Goal: Transaction & Acquisition: Purchase product/service

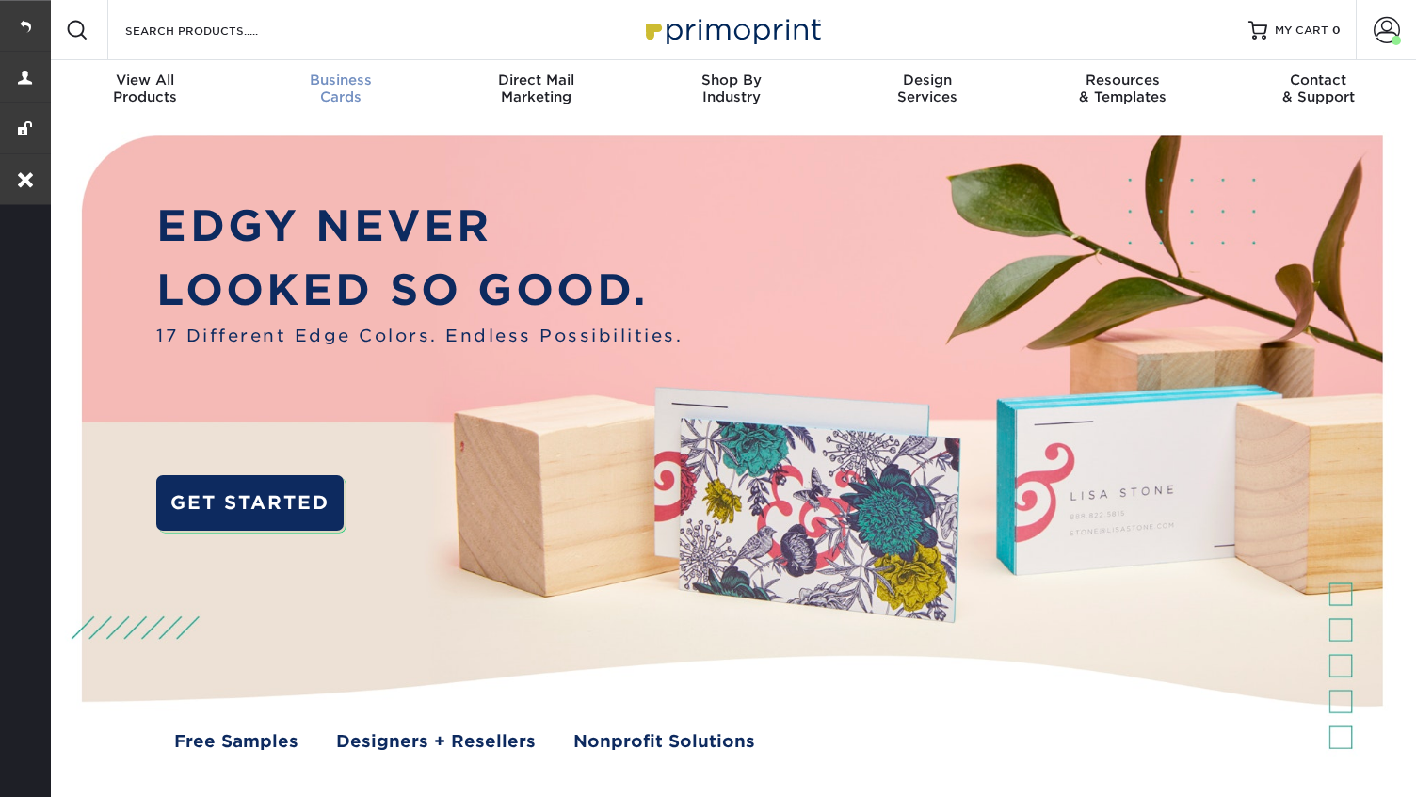
click at [345, 92] on div "Business Cards" at bounding box center [341, 89] width 196 height 34
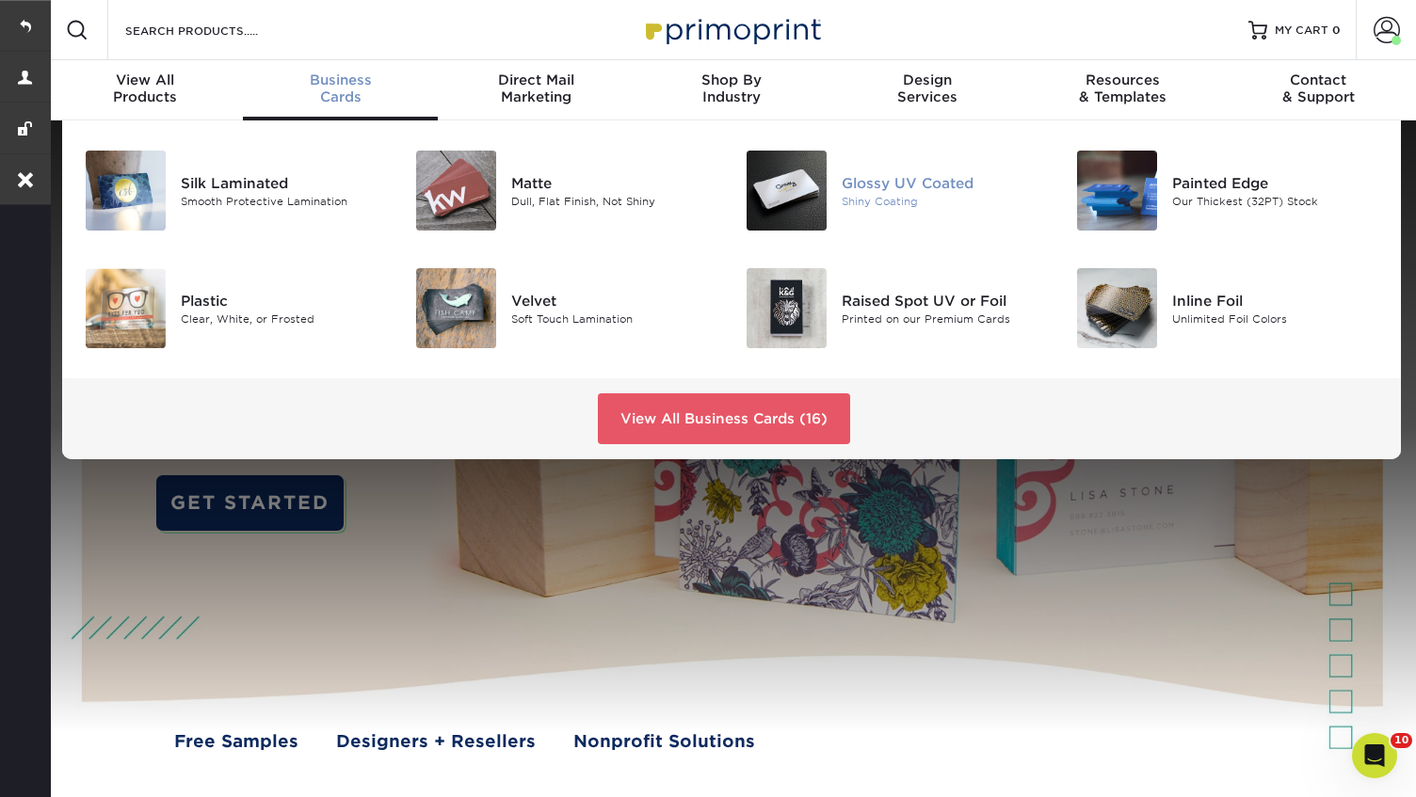
click at [881, 181] on div "Glossy UV Coated" at bounding box center [945, 182] width 206 height 21
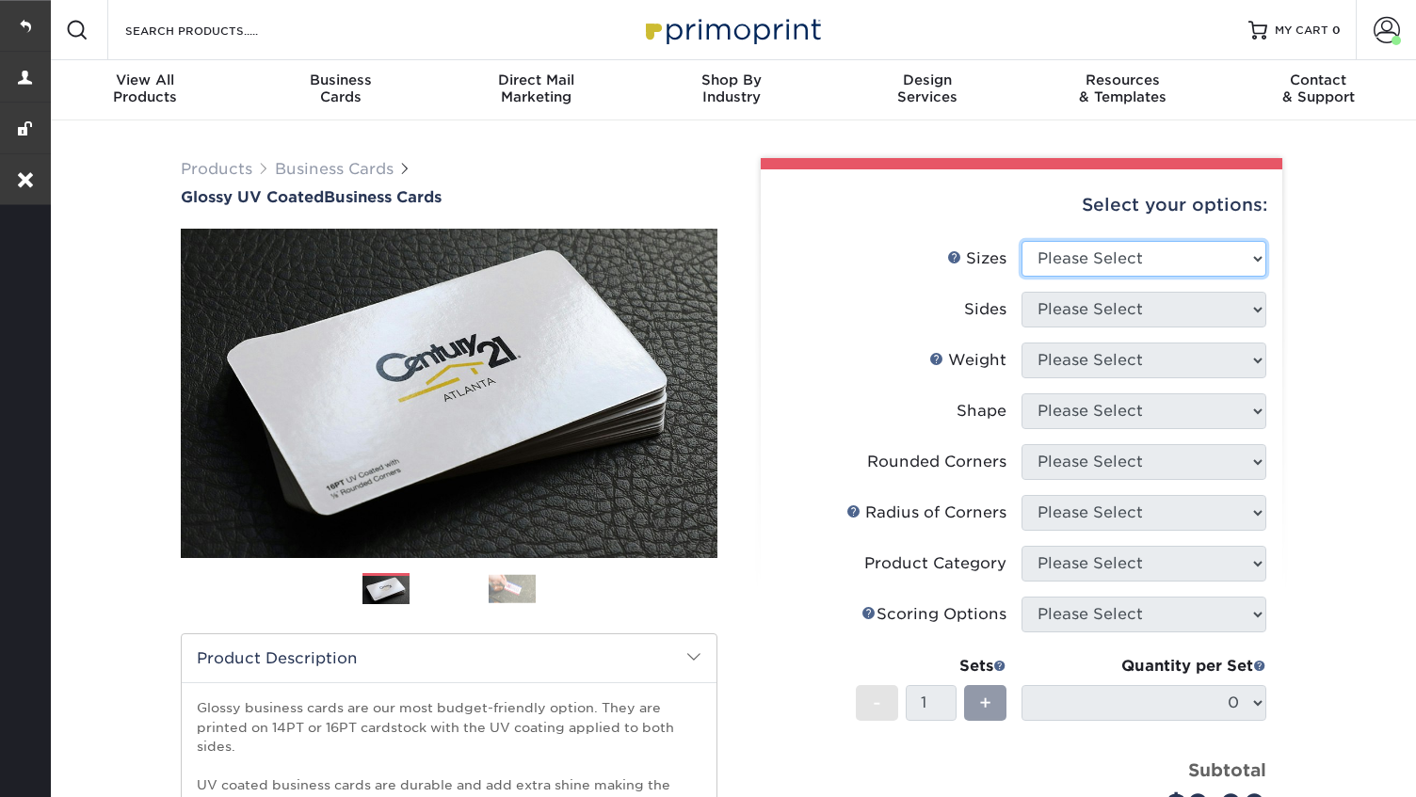
click at [1124, 262] on select "Please Select 1.5" x 3.5" - Mini 1.75" x 3.5" - Mini 2" x 2" - Square 2" x 3" -…" at bounding box center [1144, 259] width 245 height 36
select select "2.00x3.50"
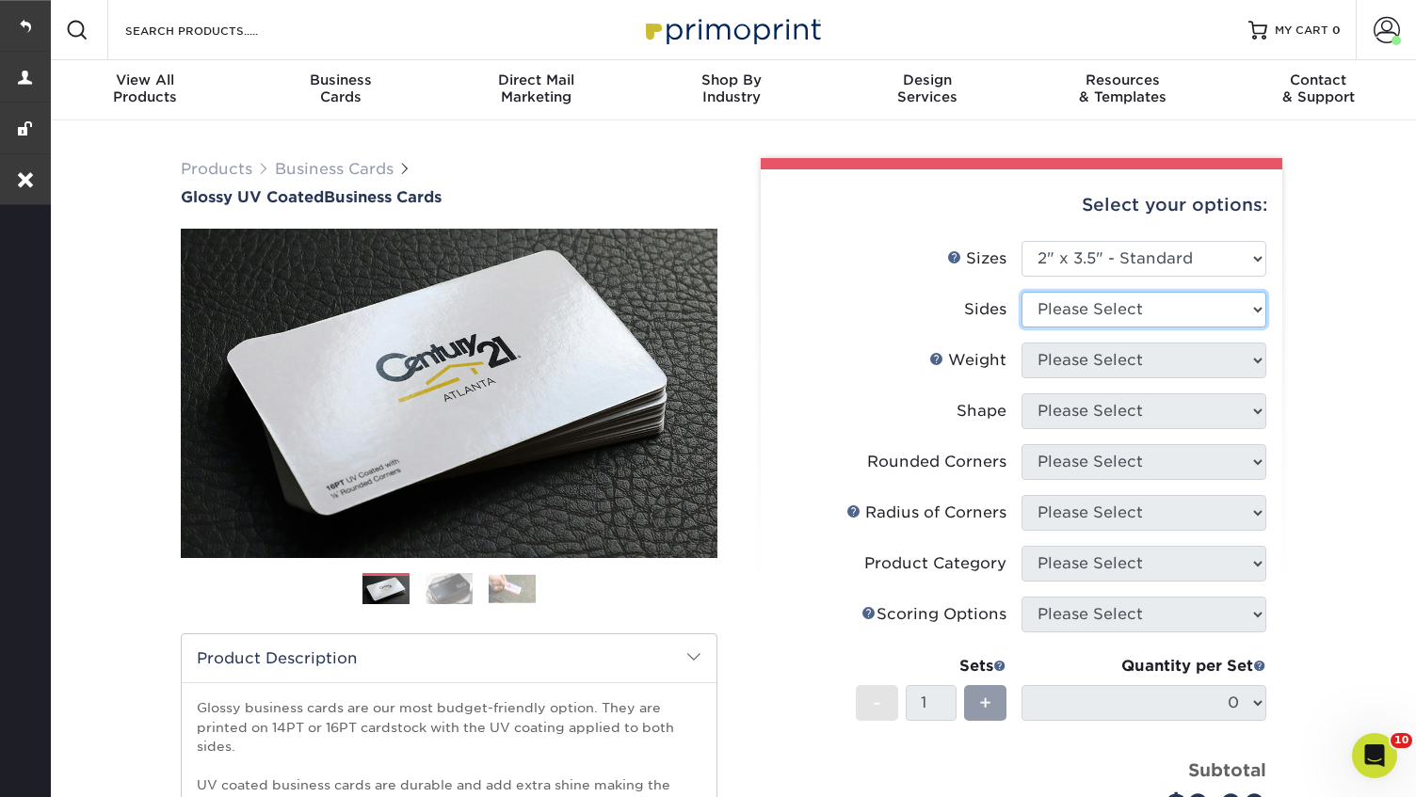
click at [1090, 318] on select "Please Select Print Both Sides Print Front Only" at bounding box center [1144, 310] width 245 height 36
select select "13abbda7-1d64-4f25-8bb2-c179b224825d"
click at [1077, 366] on select "Please Select" at bounding box center [1144, 361] width 245 height 36
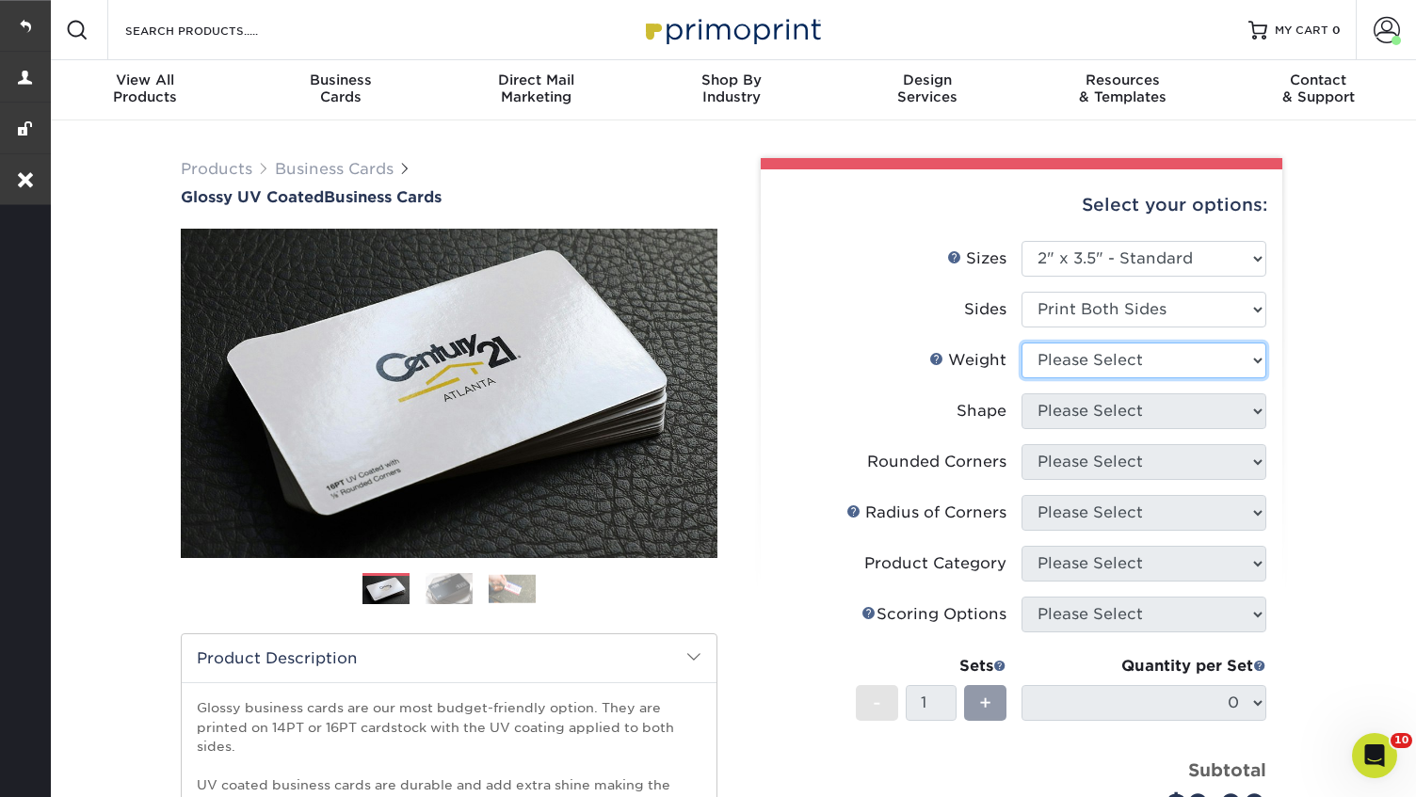
select select "14PT"
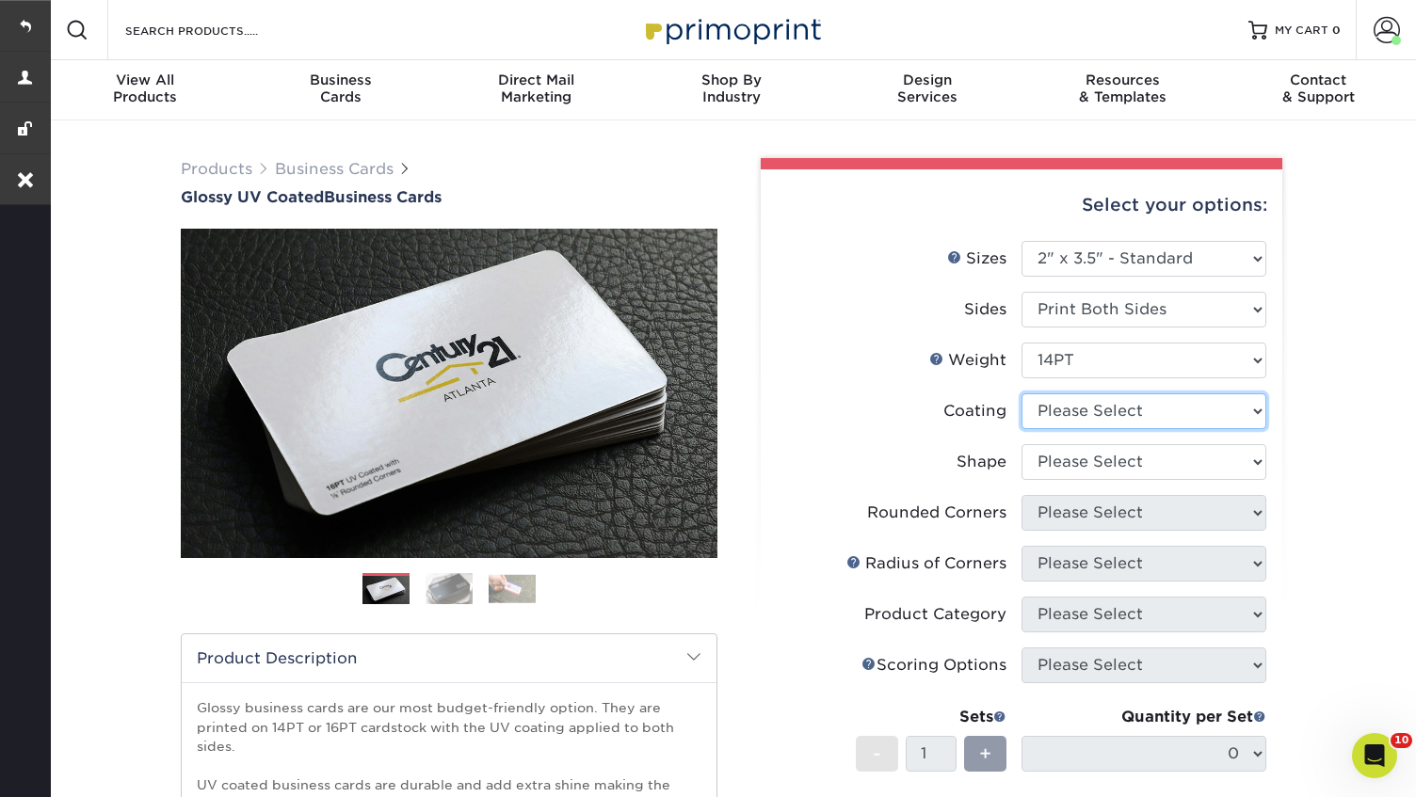
click at [1179, 410] on select at bounding box center [1144, 412] width 245 height 36
select select "1e8116af-acfc-44b1-83dc-8181aa338834"
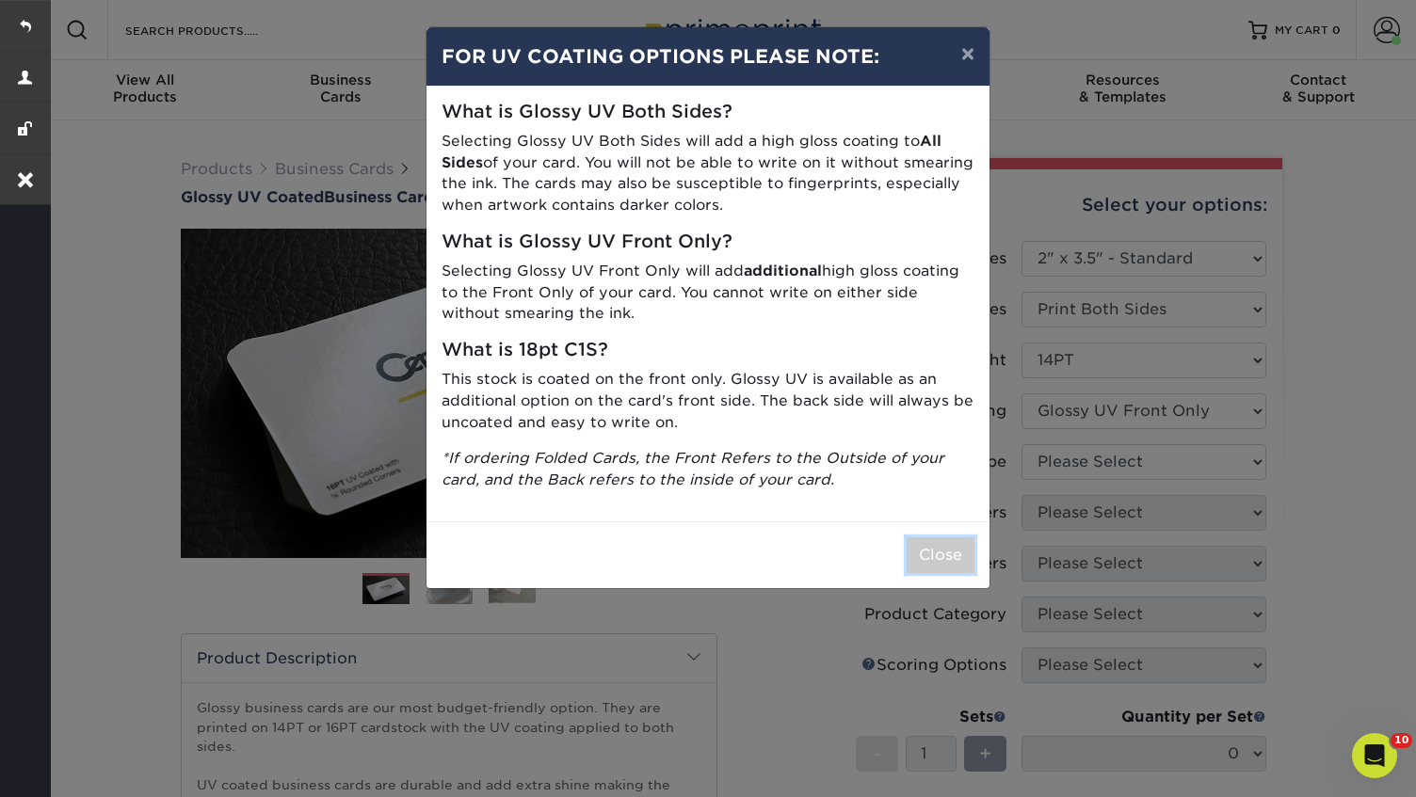
click at [951, 553] on button "Close" at bounding box center [941, 556] width 68 height 36
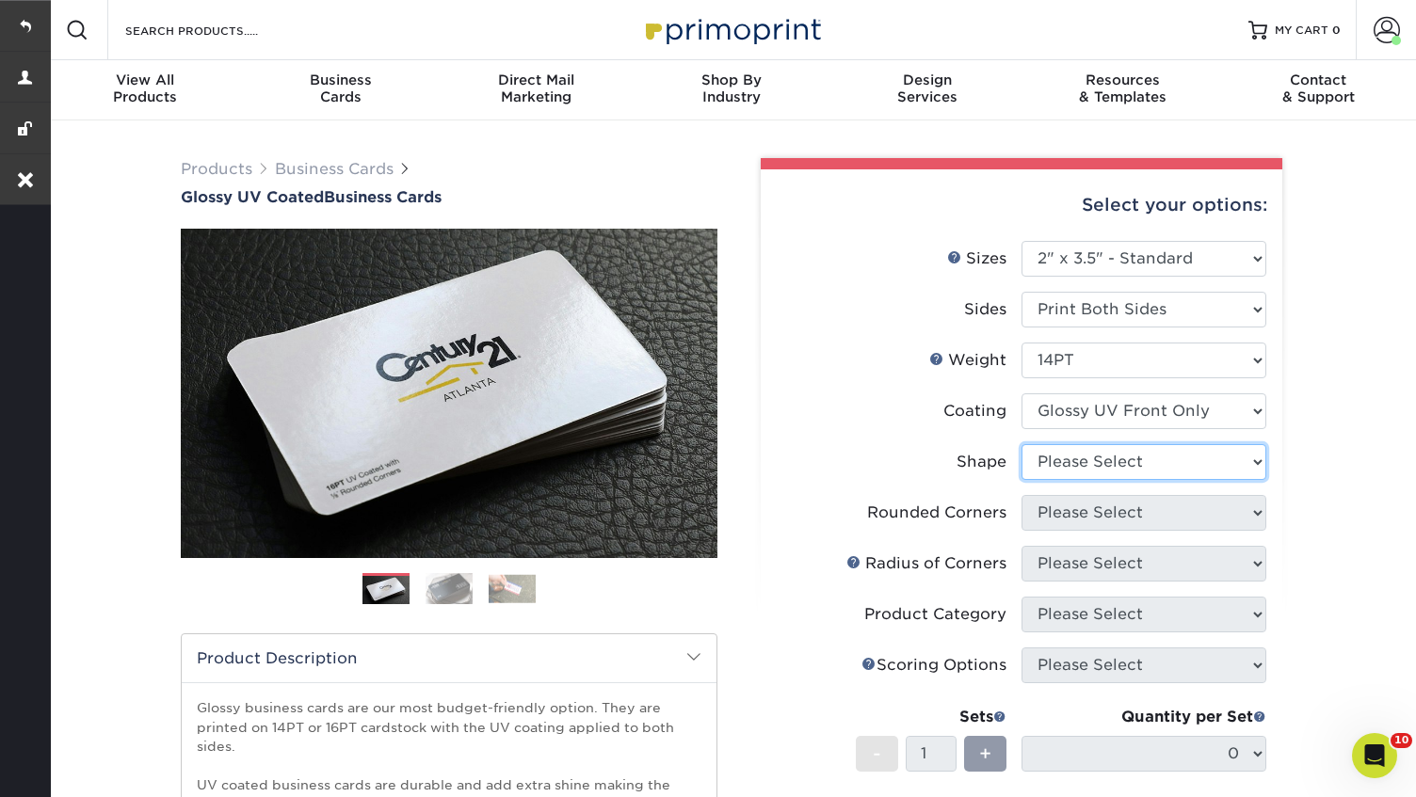
click at [1180, 451] on select "Please Select Standard" at bounding box center [1144, 462] width 245 height 36
select select "standard"
click at [1150, 517] on select "Please Select Yes - Round 2 Corners Yes - Round 4 Corners No" at bounding box center [1144, 513] width 245 height 36
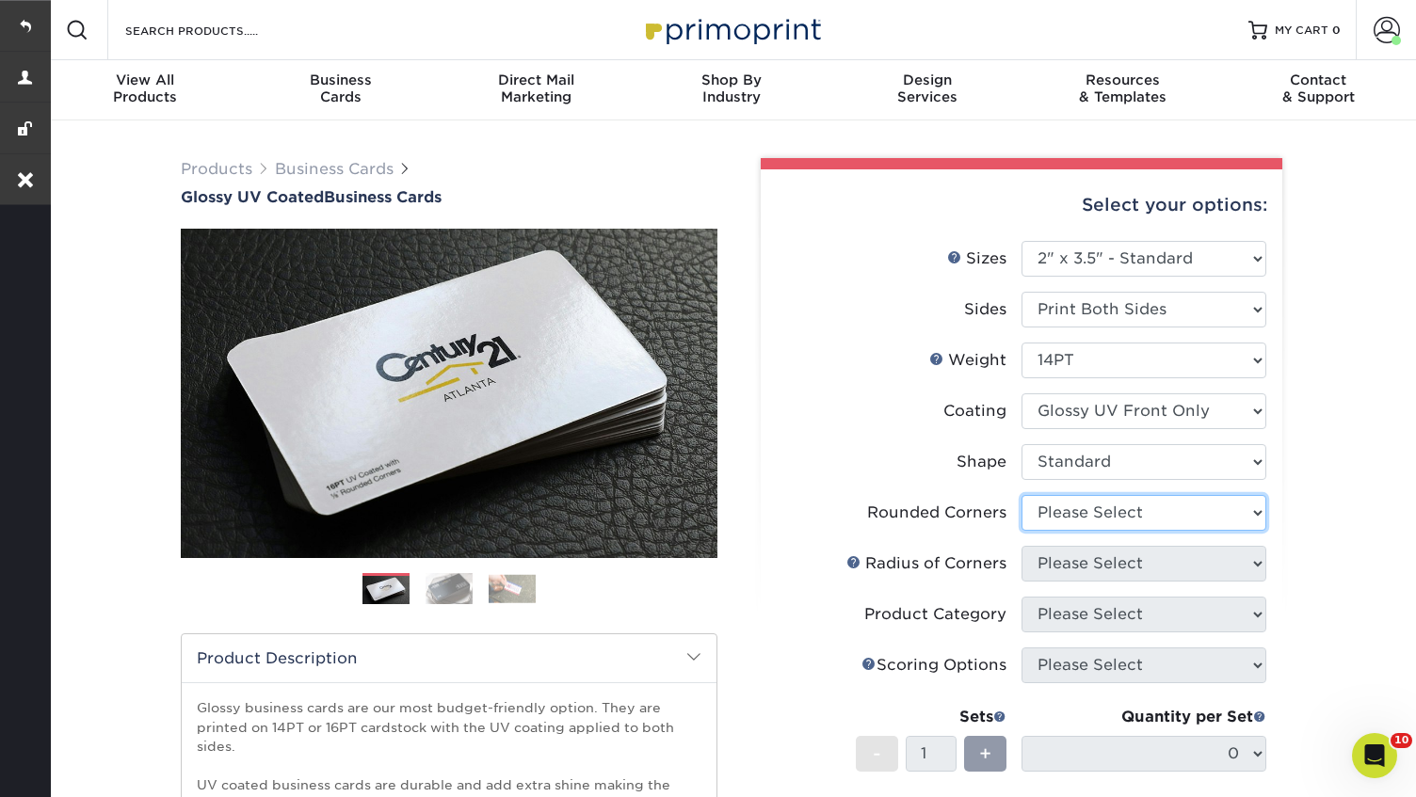
select select "0"
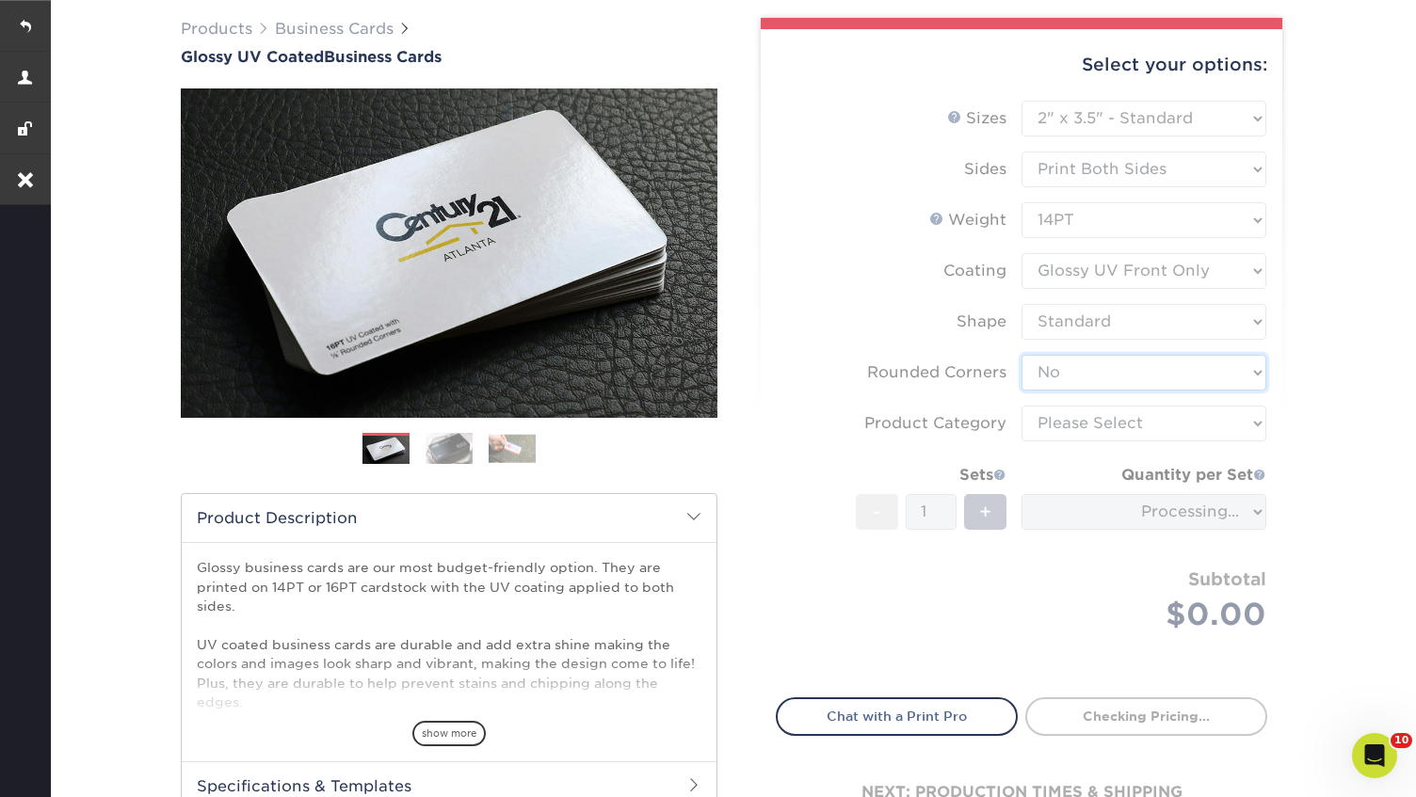
scroll to position [171, 0]
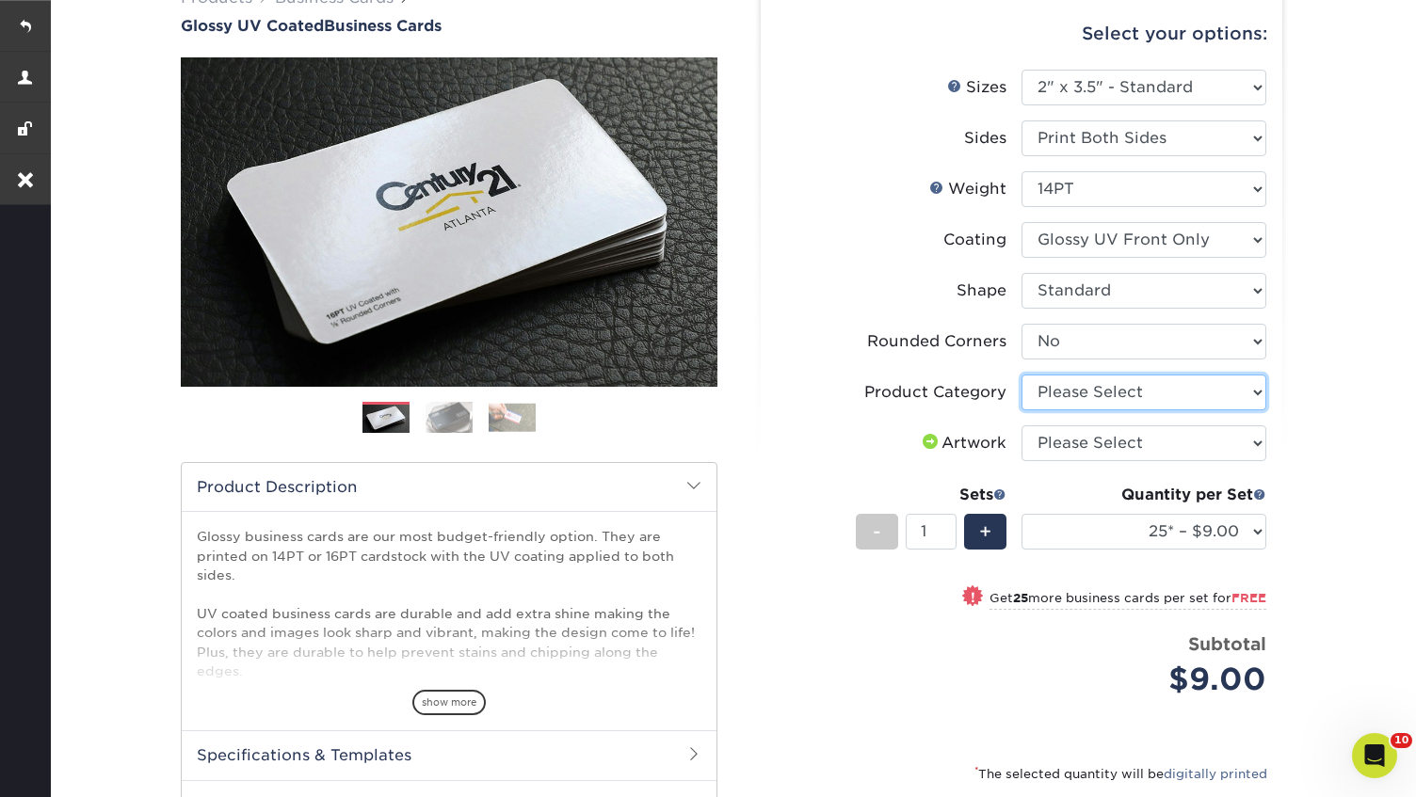
click at [1169, 387] on select "Please Select Business Cards" at bounding box center [1144, 393] width 245 height 36
select select "3b5148f1-0588-4f88-a218-97bcfdce65c1"
click at [1144, 442] on select "Please Select I will upload files I need a design - $100" at bounding box center [1144, 444] width 245 height 36
select select "upload"
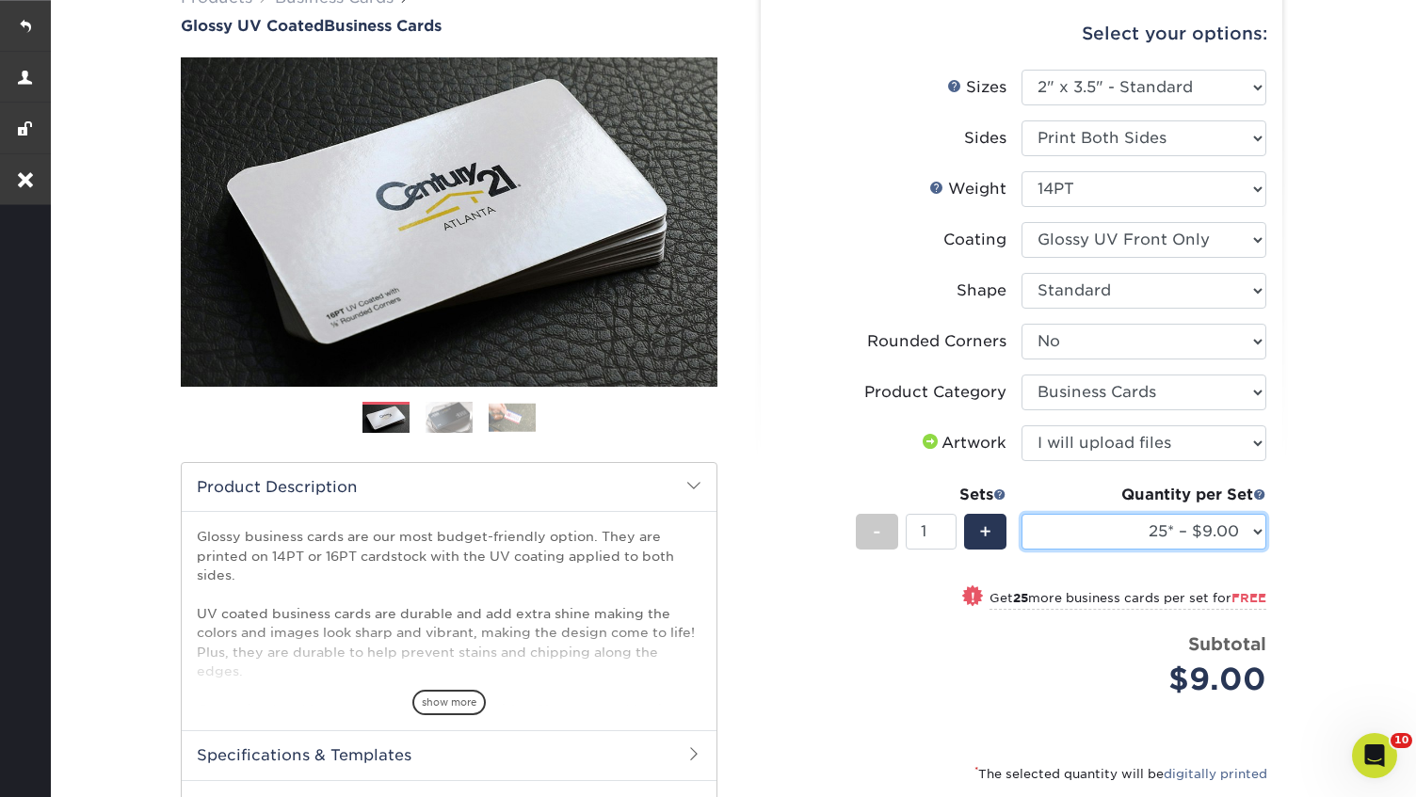
click at [1122, 533] on select "25* – $9.00 50* – $9.00 100* – $9.00 250* – $17.00 500 – $33.00 1000 – $42.00 2…" at bounding box center [1144, 532] width 245 height 36
select select "500 – $33.00"
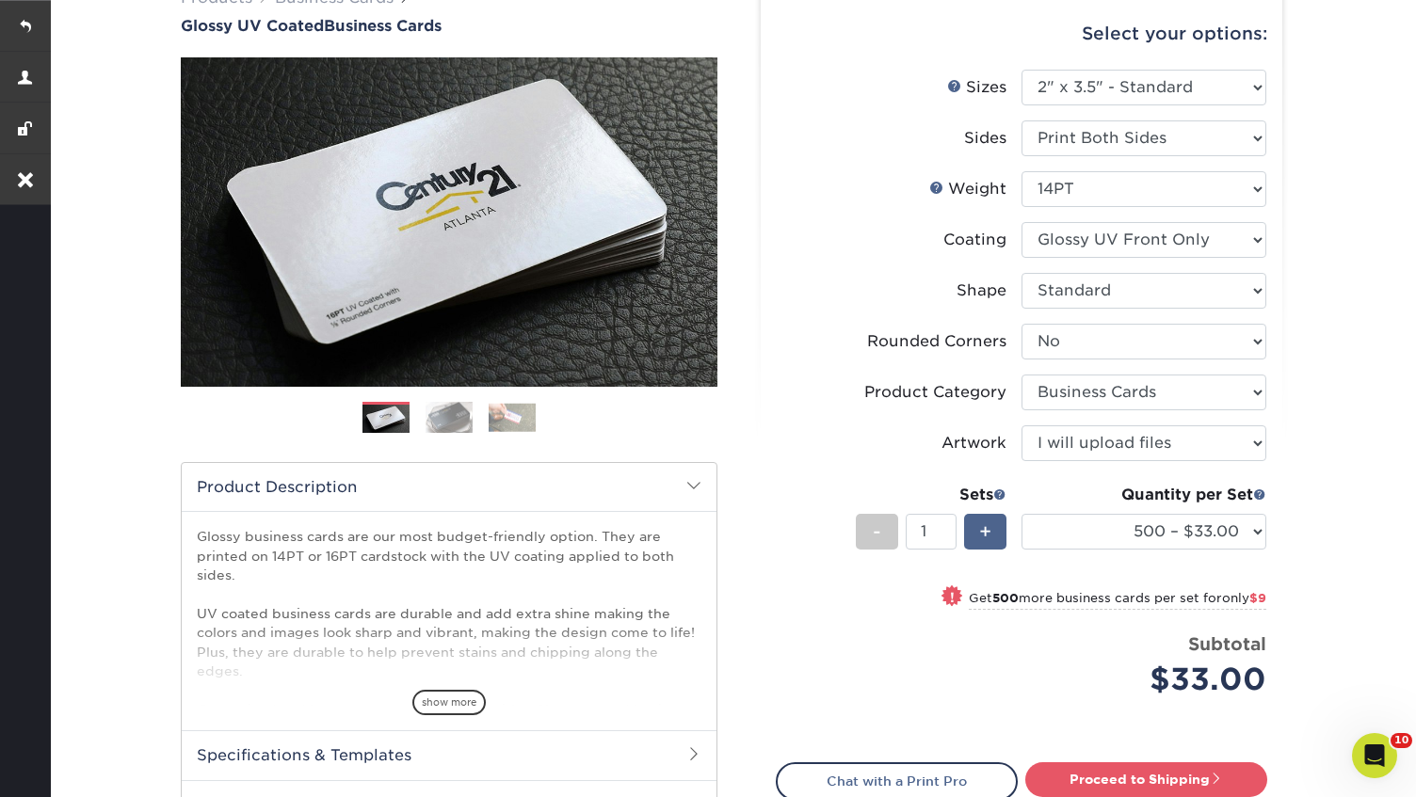
click at [990, 530] on span "+" at bounding box center [985, 532] width 12 height 28
type input "3"
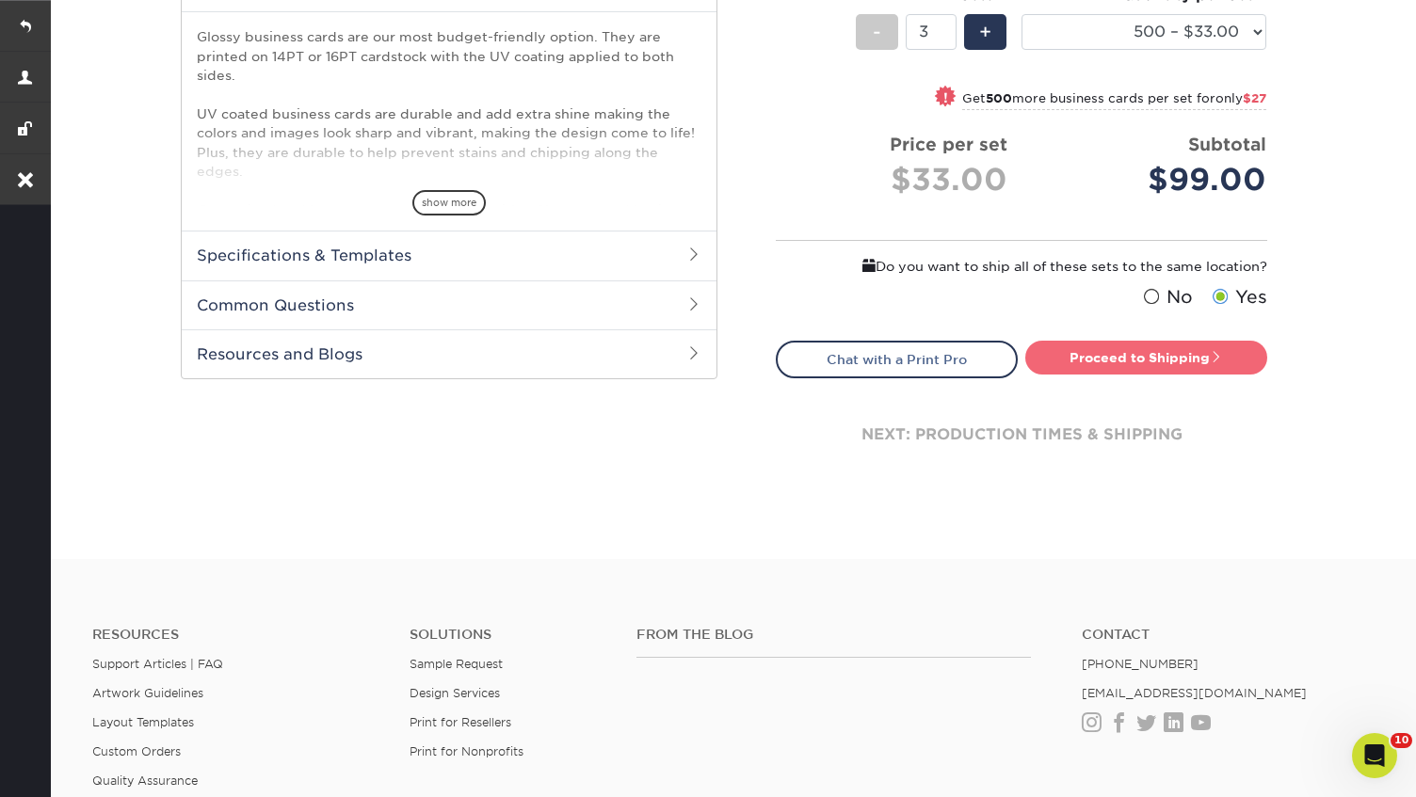
click at [1200, 357] on link "Proceed to Shipping" at bounding box center [1146, 358] width 242 height 34
type input "Set 1"
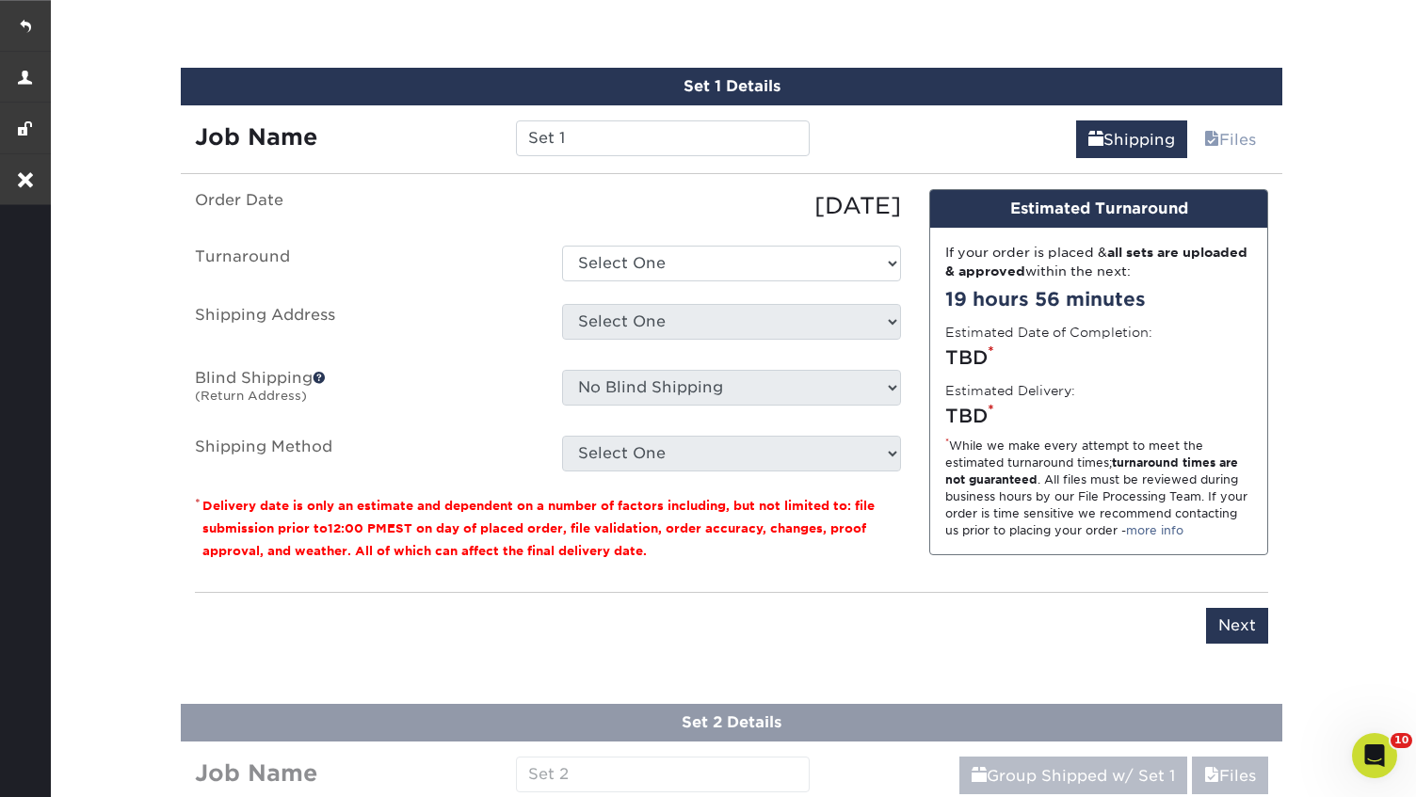
scroll to position [1062, 0]
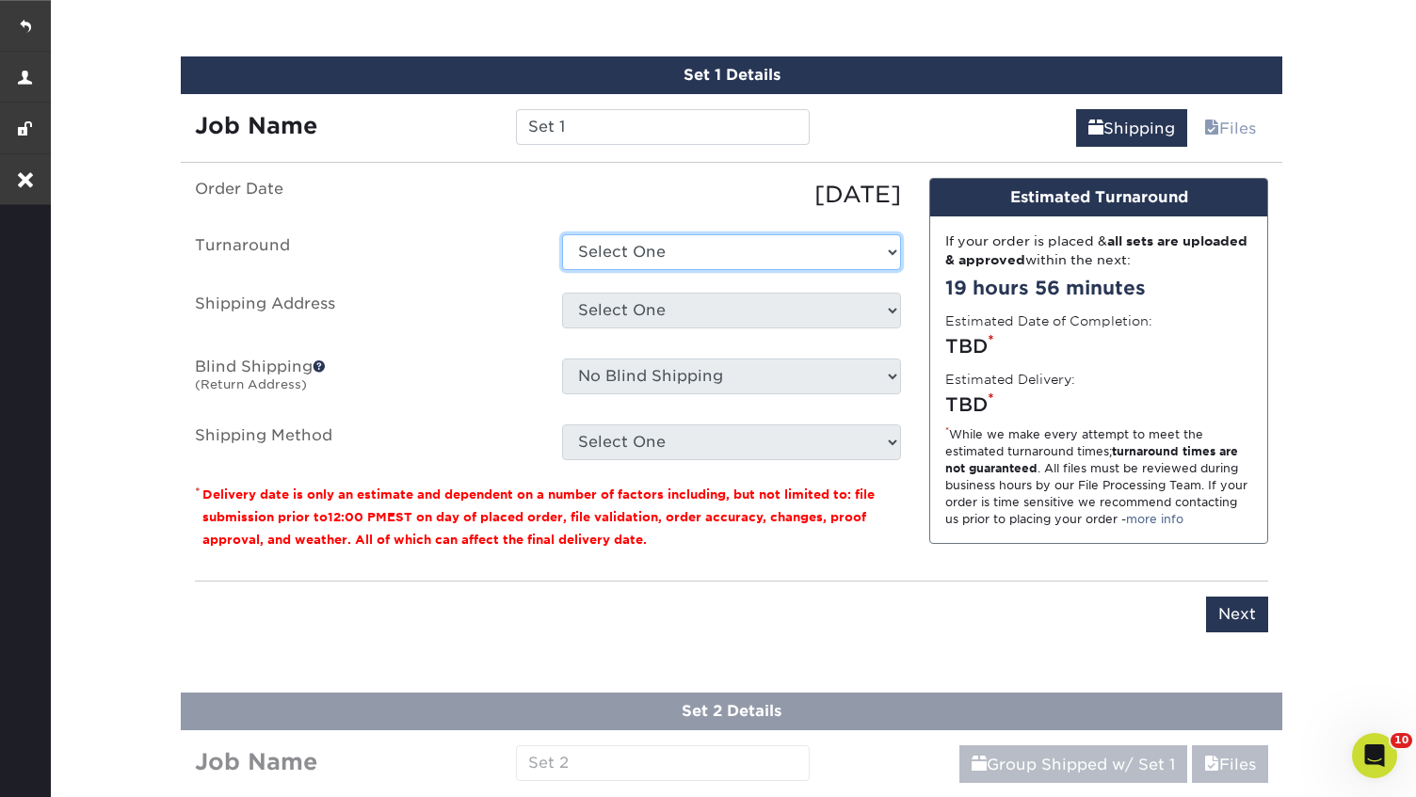
click at [650, 247] on select "Select One 2-4 Business Days 2 Day Next Business Day" at bounding box center [731, 252] width 339 height 36
select select "41fdd96f-ae99-4f9e-9ce0-d2a042ff164a"
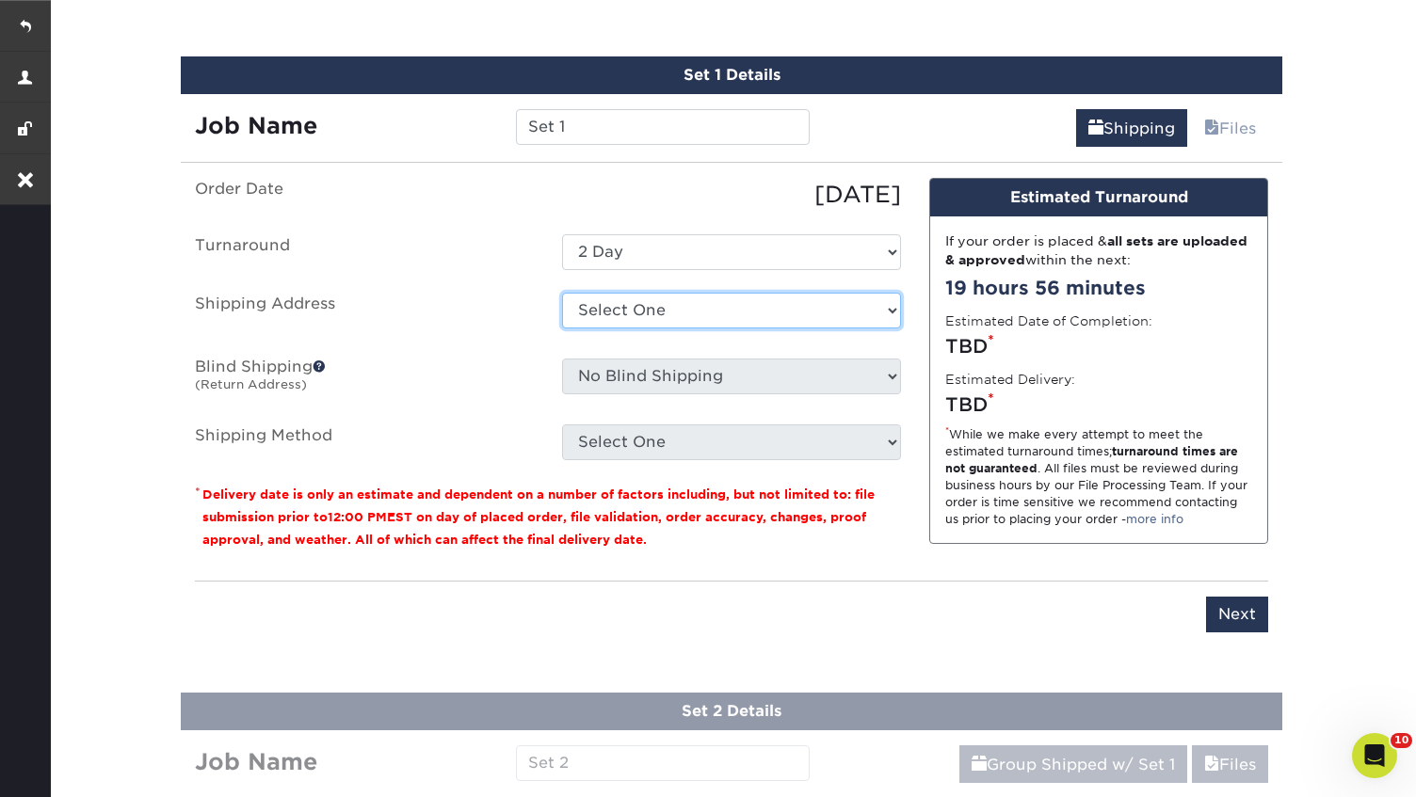
click at [661, 314] on select "Select One Apache Business Office Carlie Roncada - Home Odyssey Institute Sienn…" at bounding box center [731, 311] width 339 height 36
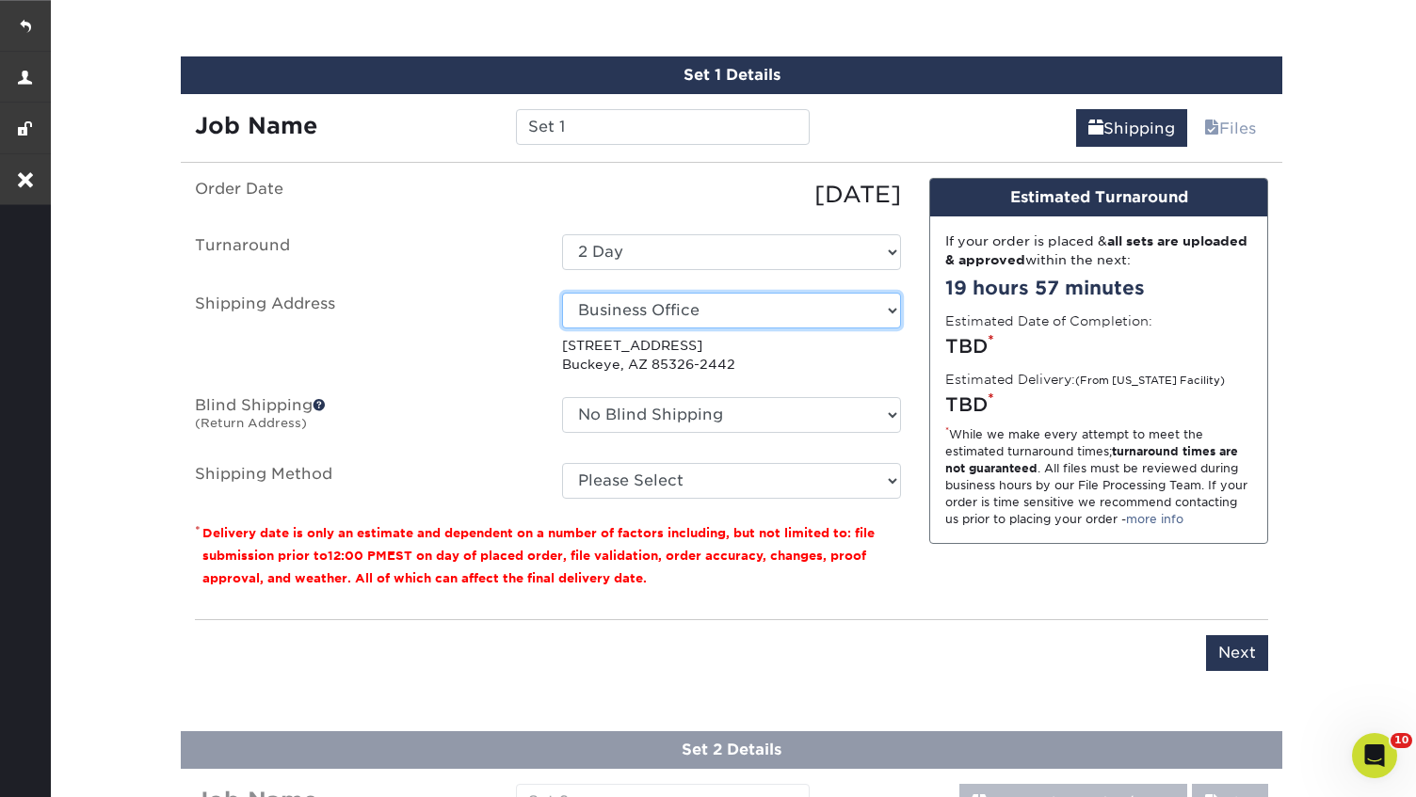
click at [790, 312] on select "Select One Apache Business Office Carlie Roncada - Home Odyssey Institute Sienn…" at bounding box center [731, 311] width 339 height 36
click at [877, 307] on select "Select One Apache Business Office Carlie Roncada - Home Odyssey Institute Sienn…" at bounding box center [731, 311] width 339 height 36
select select "newaddress"
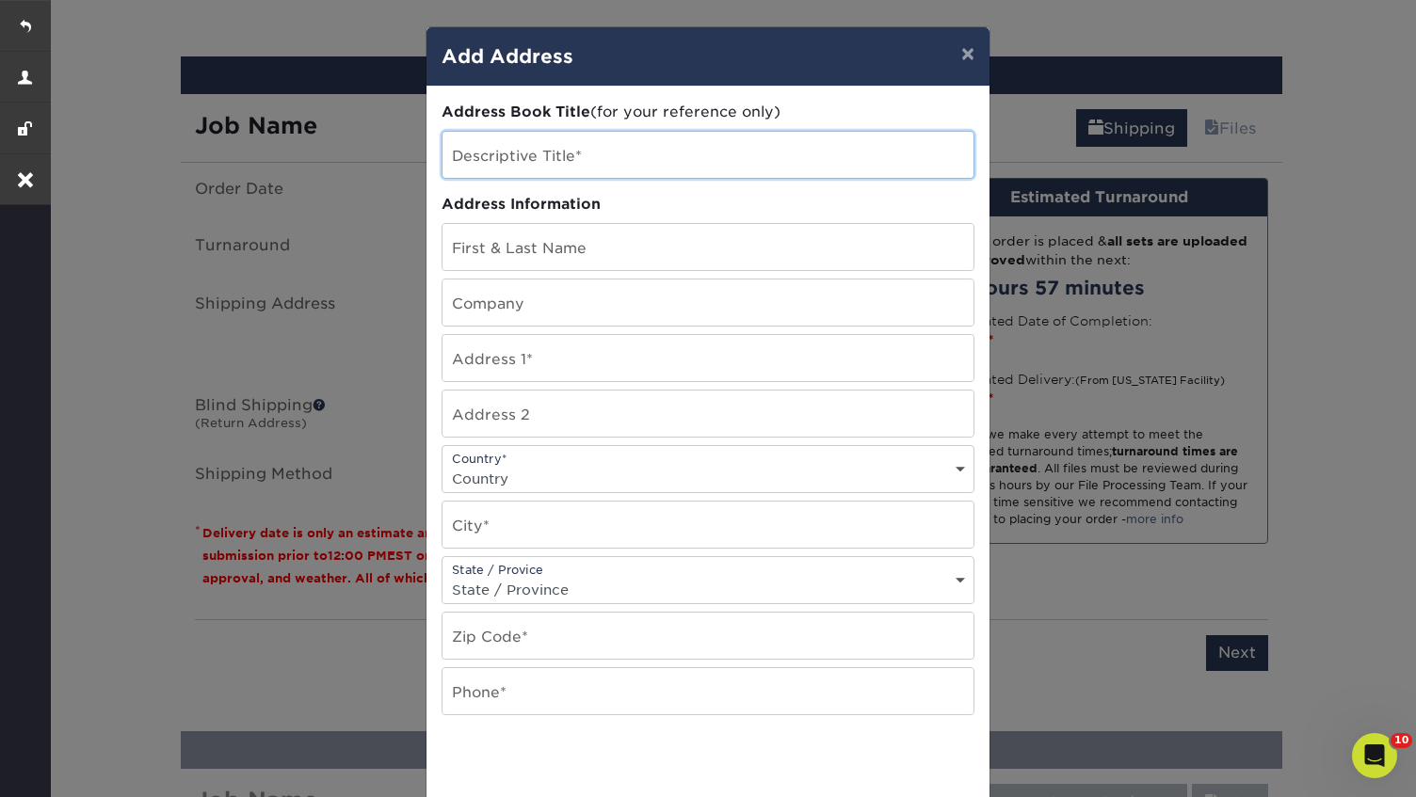
click at [555, 152] on input "text" at bounding box center [708, 155] width 531 height 46
paste input "Suzy Whitehead"
type input "Suzy Whitehead"
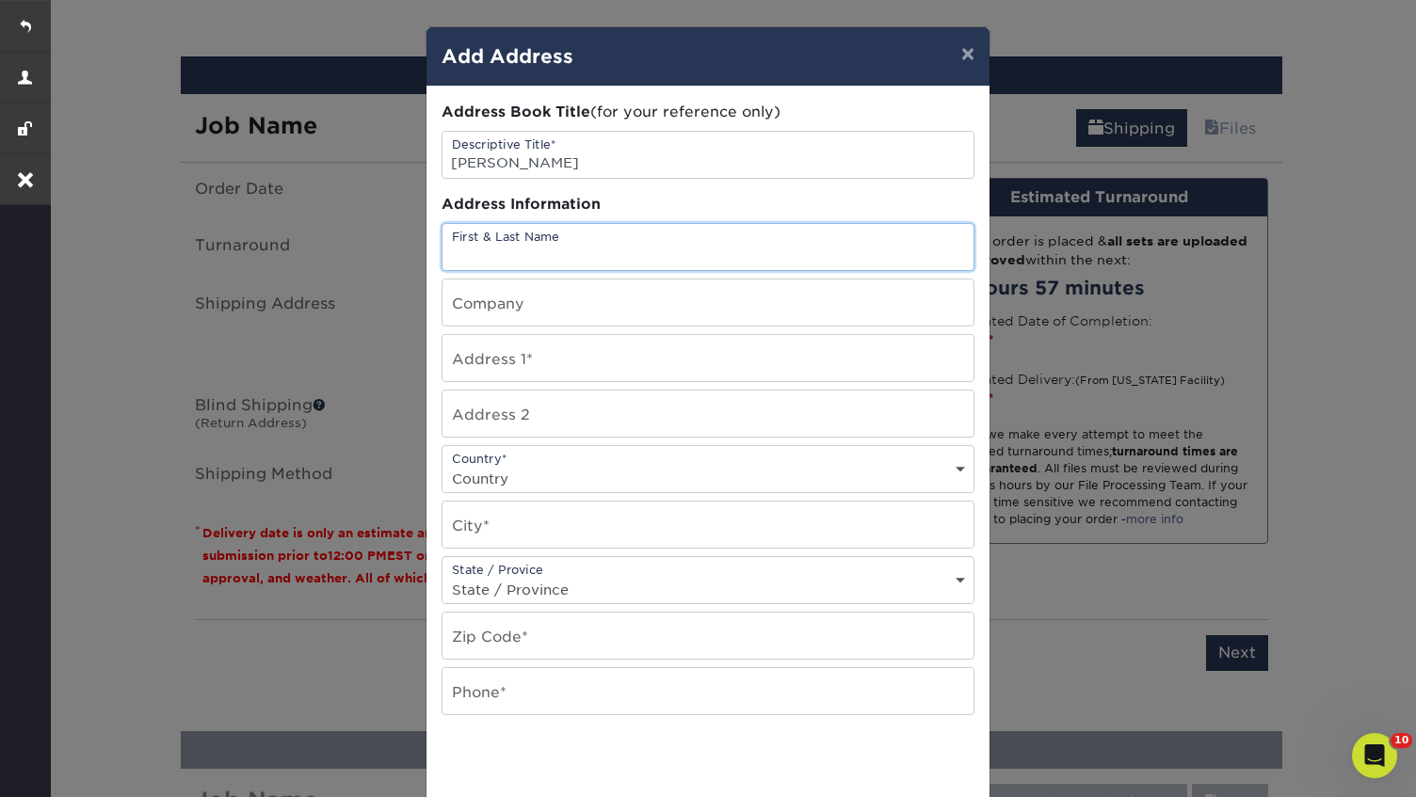
click at [519, 241] on input "text" at bounding box center [708, 247] width 531 height 46
paste input "Suzy Whitehead"
type input "Suzy Whitehead"
click at [528, 310] on input "text" at bounding box center [708, 303] width 531 height 46
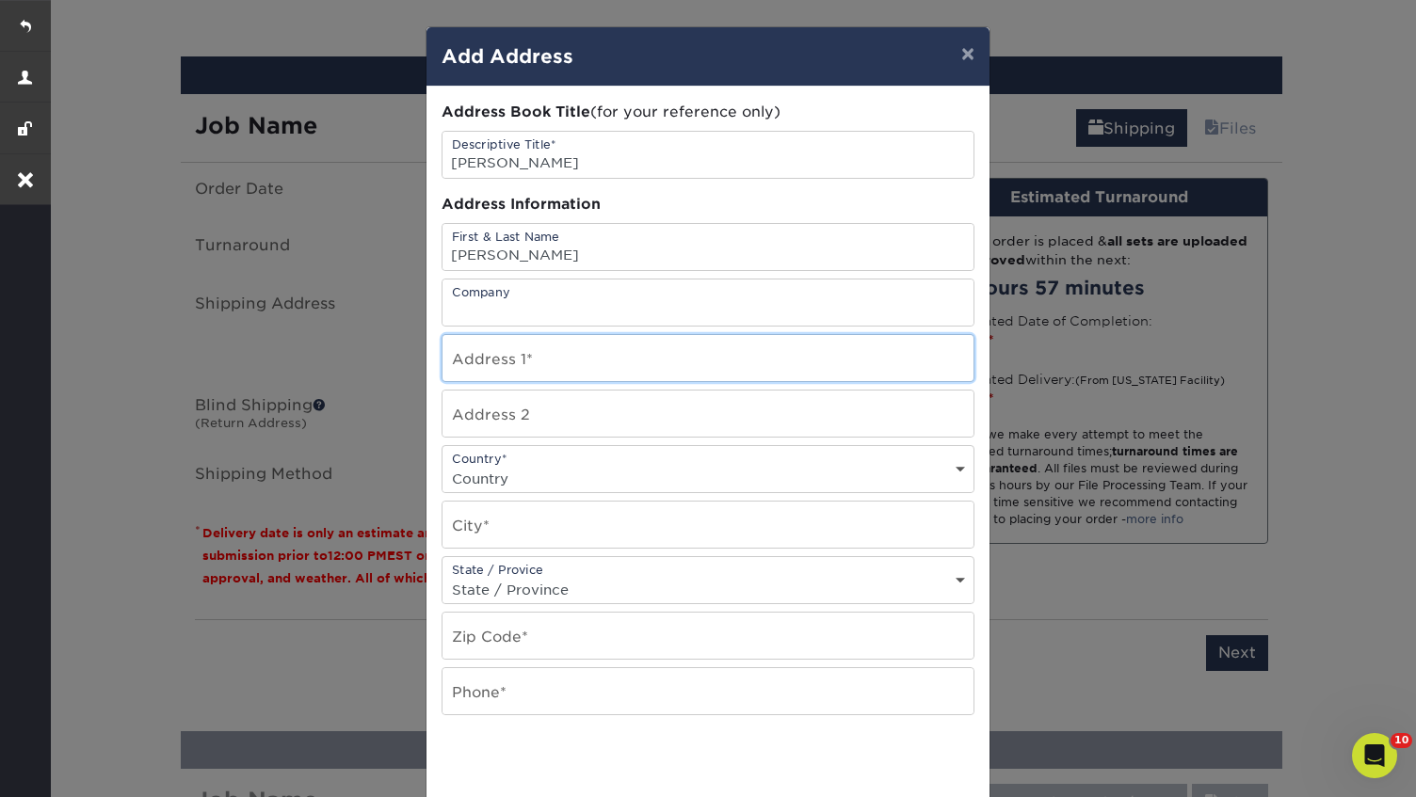
click at [504, 347] on input "text" at bounding box center [708, 358] width 531 height 46
paste input "1495 S VERRADO WAY BUCKEYE, AZ 85326-9215"
type input "1495 S VERRADO WAY BUCKEYE, AZ 85326-9215"
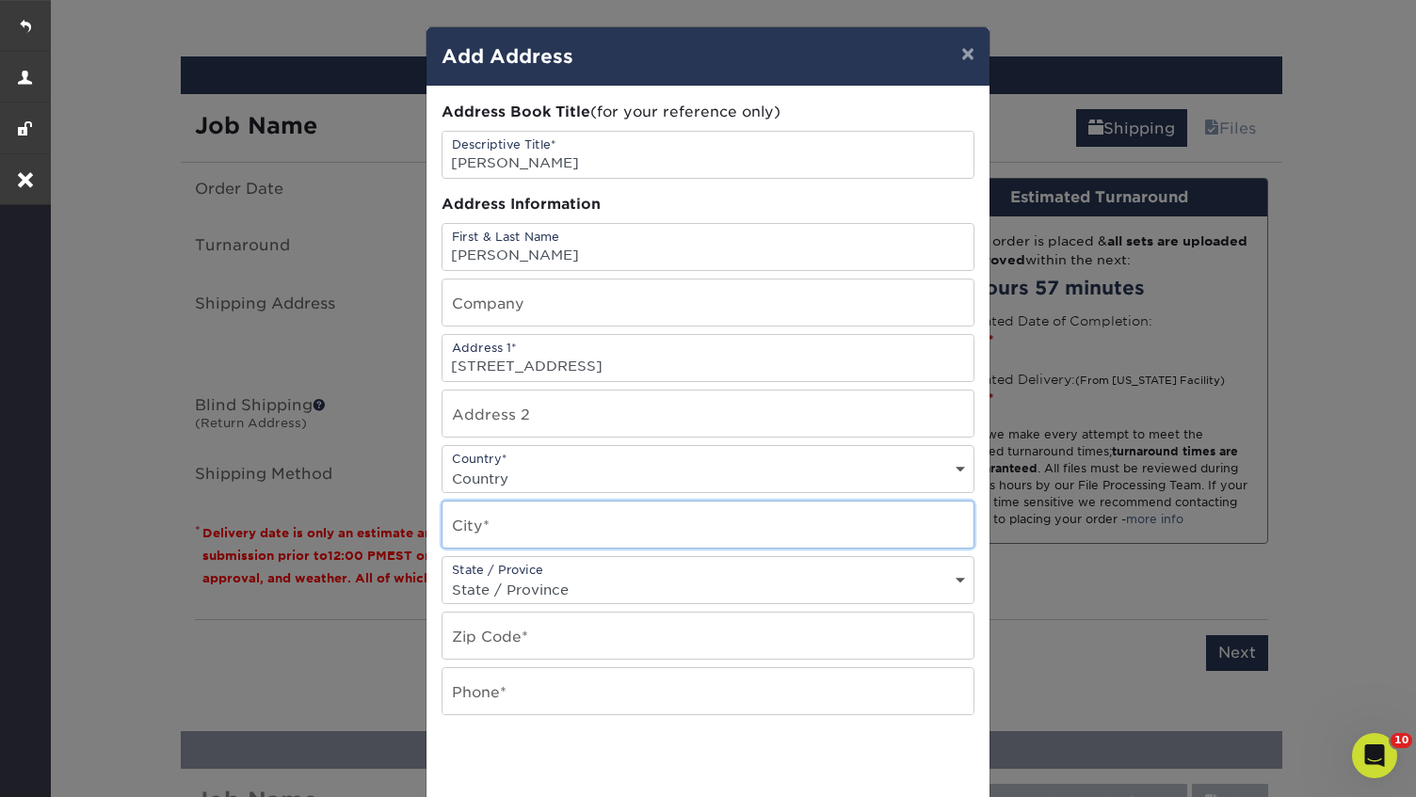
click at [529, 534] on input "text" at bounding box center [708, 525] width 531 height 46
type input "Buckeye"
select select "AZ"
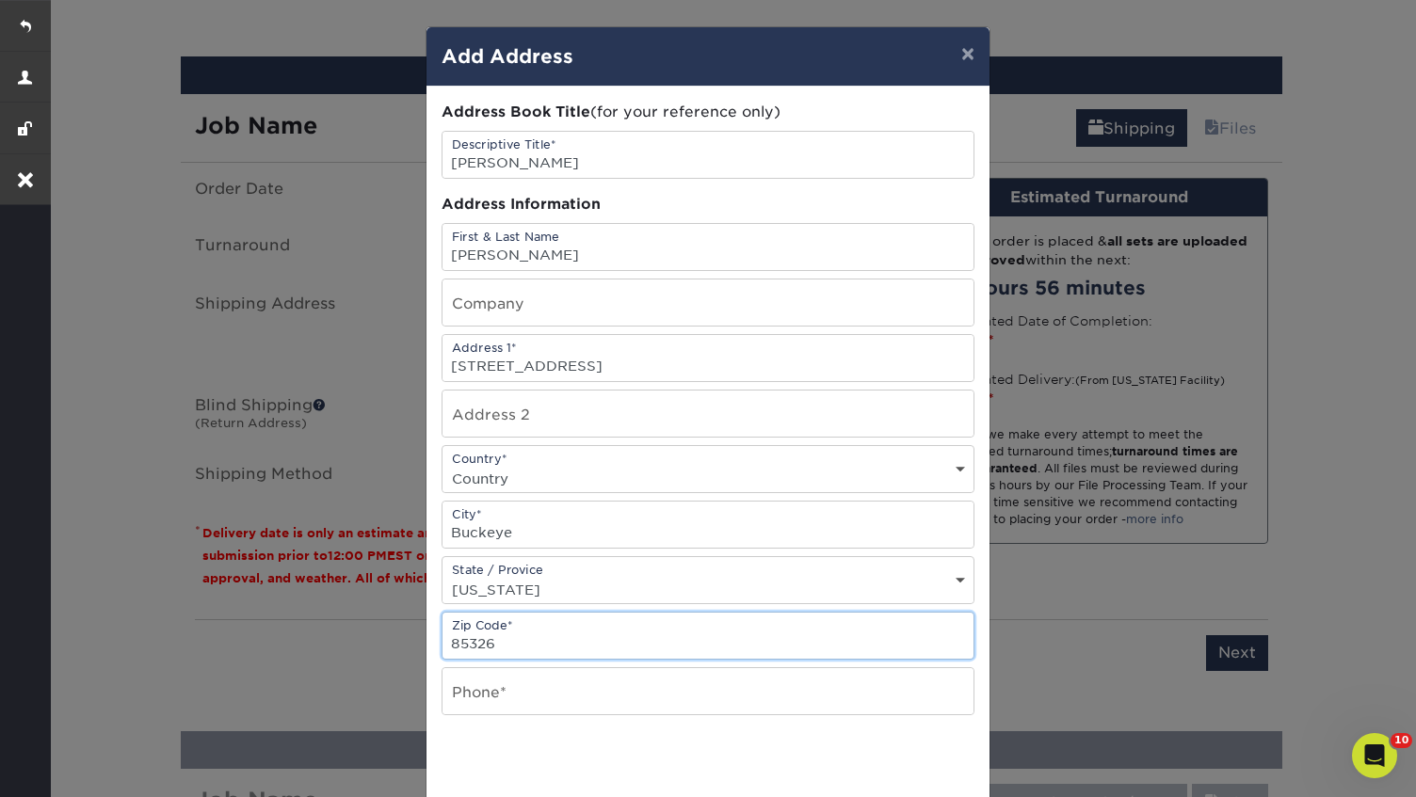
type input "85326"
drag, startPoint x: 622, startPoint y: 367, endPoint x: 832, endPoint y: 381, distance: 210.4
click at [832, 381] on div "Address Book Title (for your reference only) Descriptive Title* Suzy Whitehead …" at bounding box center [708, 508] width 533 height 813
type input "1495 S VERRADO WAY"
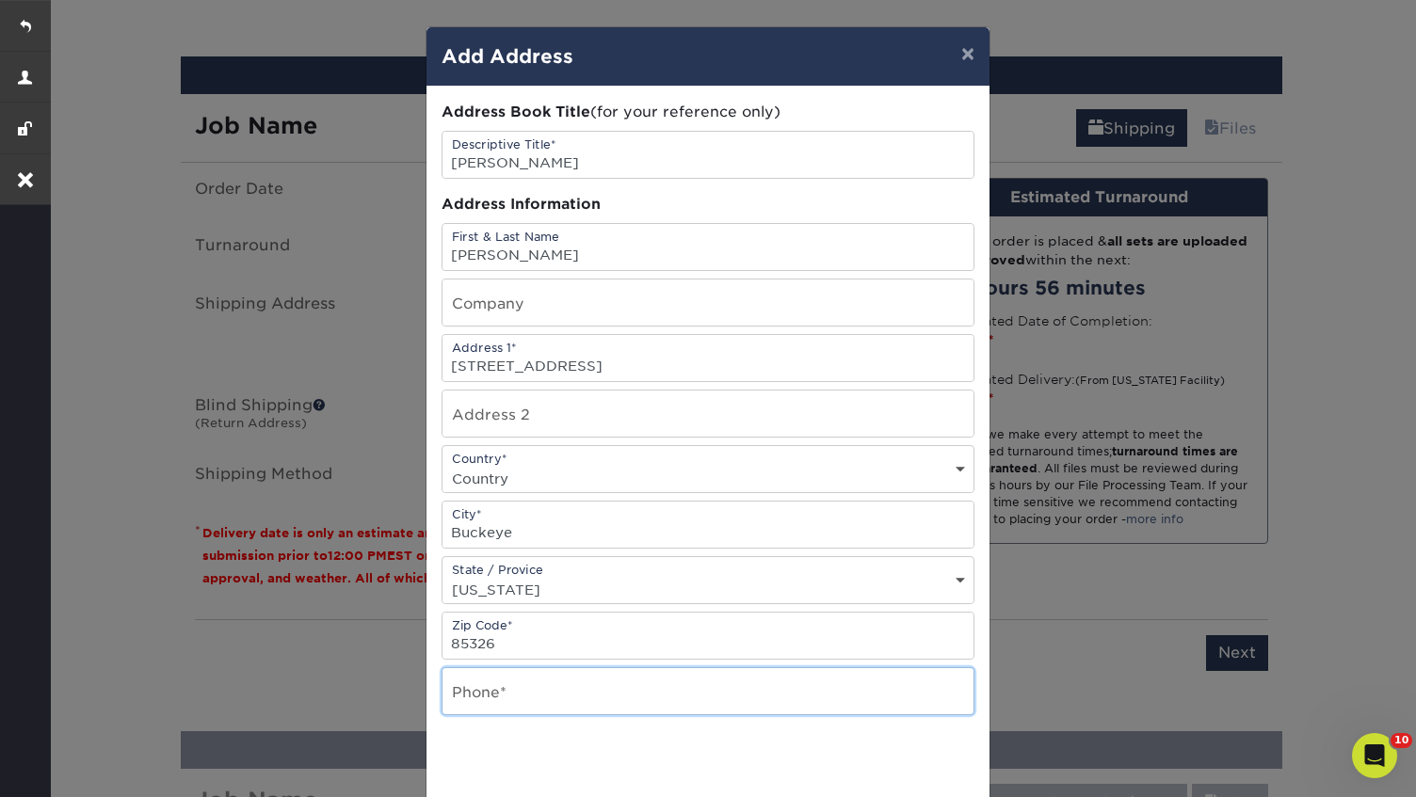
click at [554, 673] on input "text" at bounding box center [708, 691] width 531 height 46
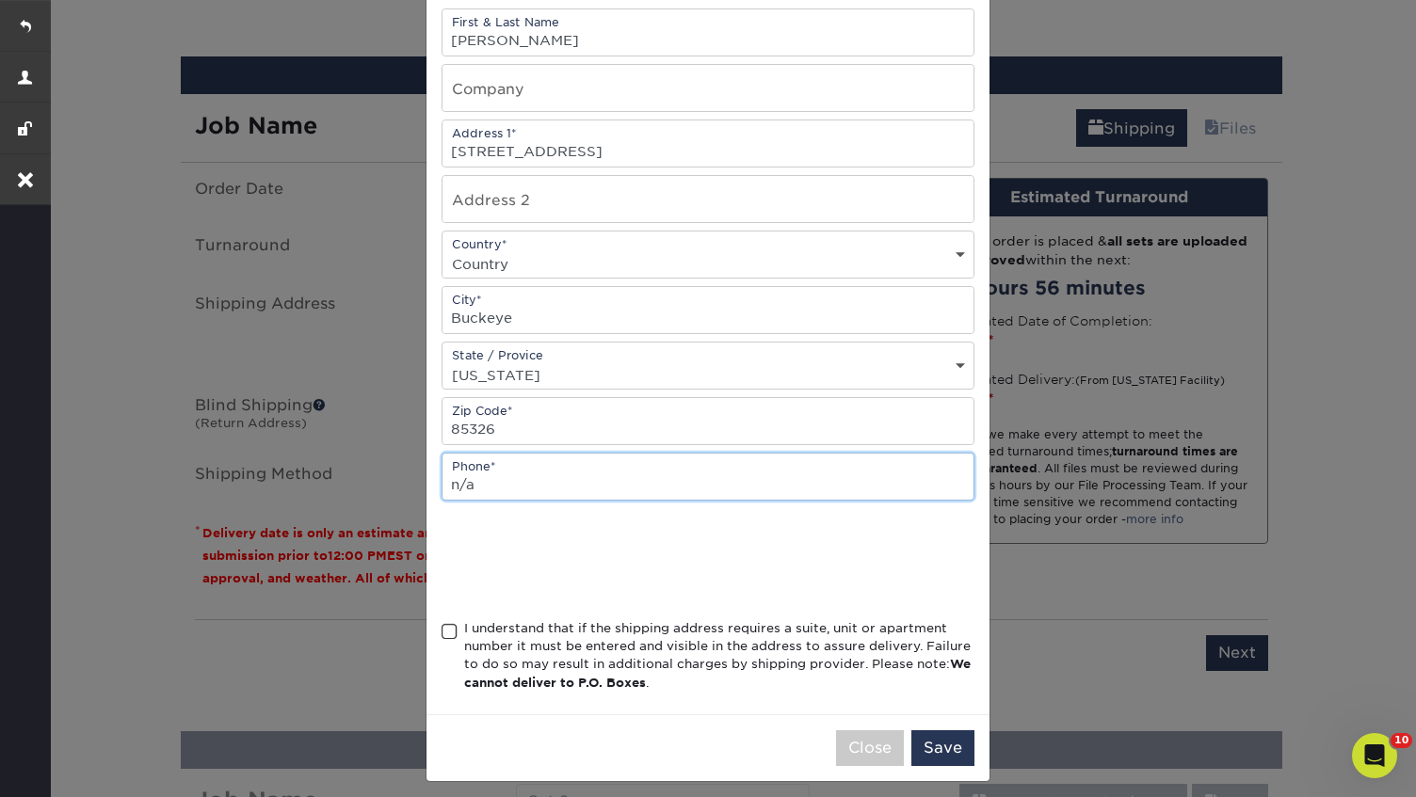
scroll to position [226, 0]
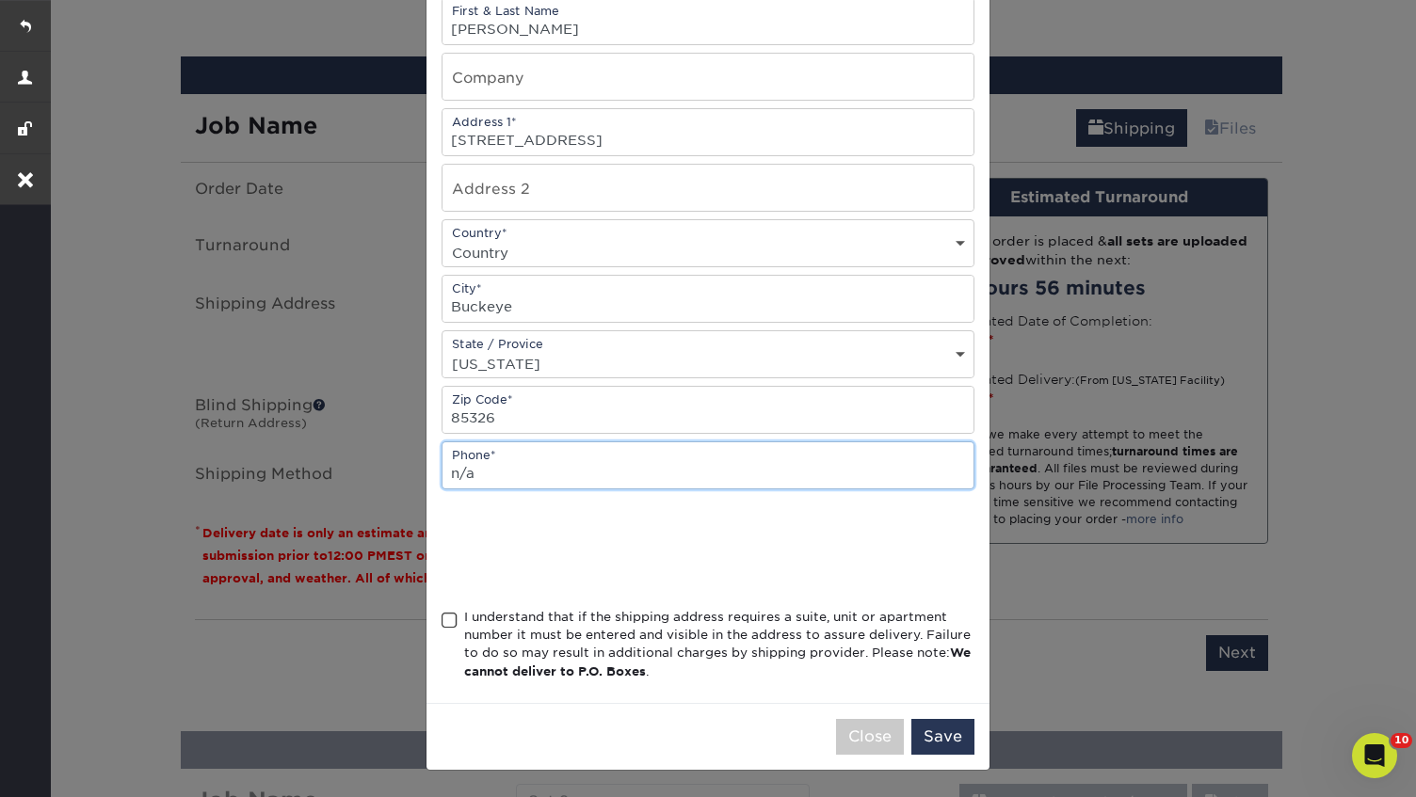
type input "n/a"
click at [453, 617] on span at bounding box center [450, 621] width 16 height 18
click at [0, 0] on input "I understand that if the shipping address requires a suite, unit or apartment n…" at bounding box center [0, 0] width 0 height 0
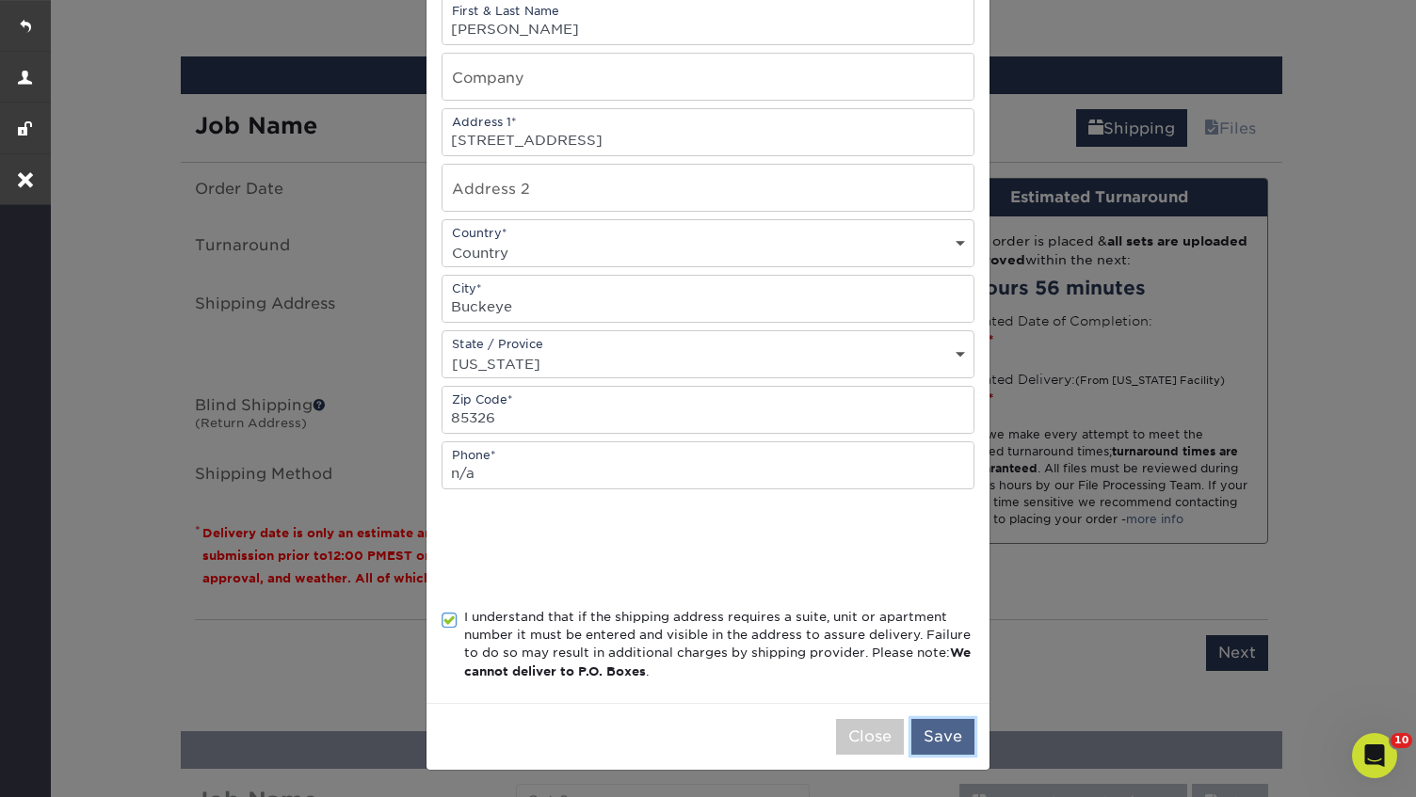
click at [947, 742] on button "Save" at bounding box center [942, 737] width 63 height 36
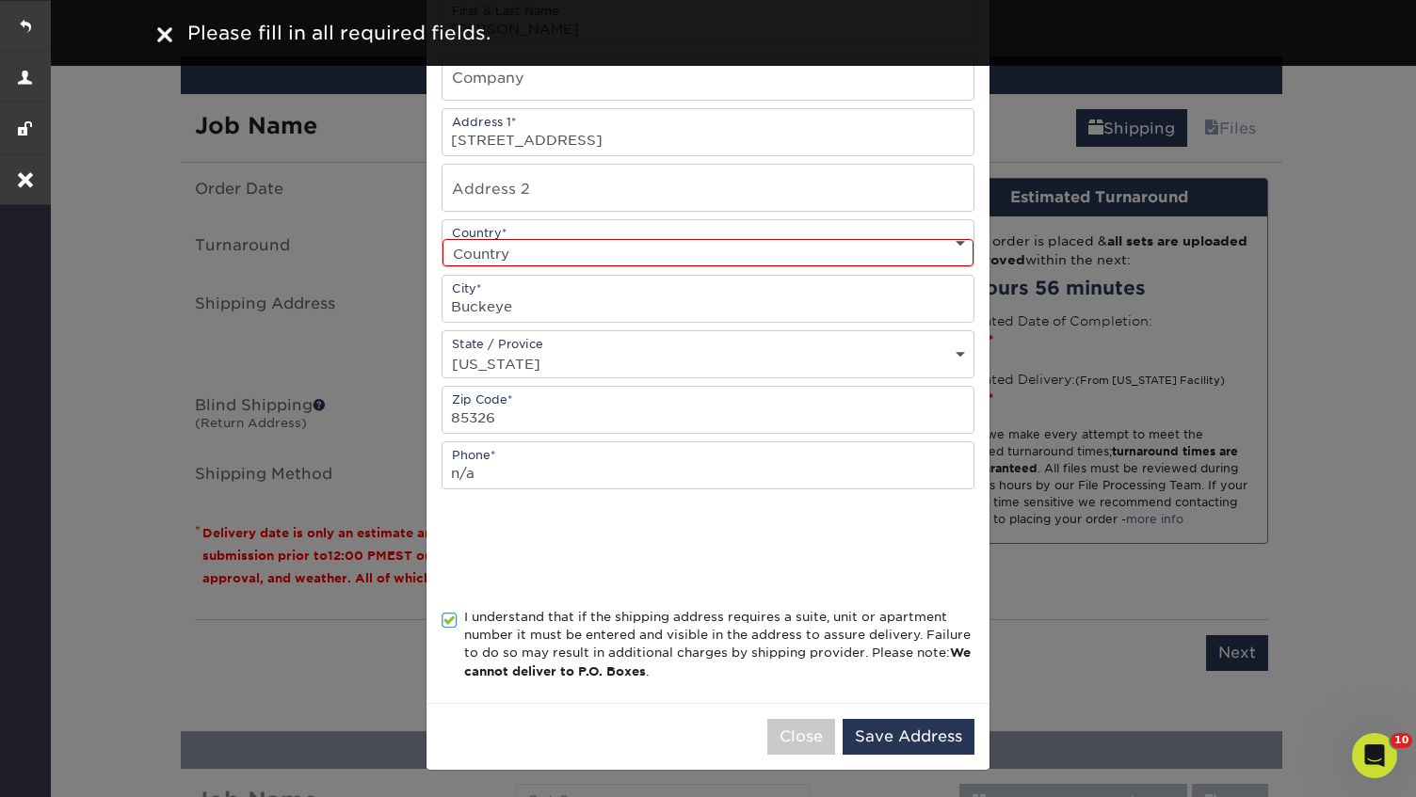
click at [650, 260] on select "Country United States Canada ----------------------------- Afghanistan Albania …" at bounding box center [708, 252] width 531 height 27
select select "US"
click at [930, 737] on button "Save Address" at bounding box center [909, 737] width 132 height 36
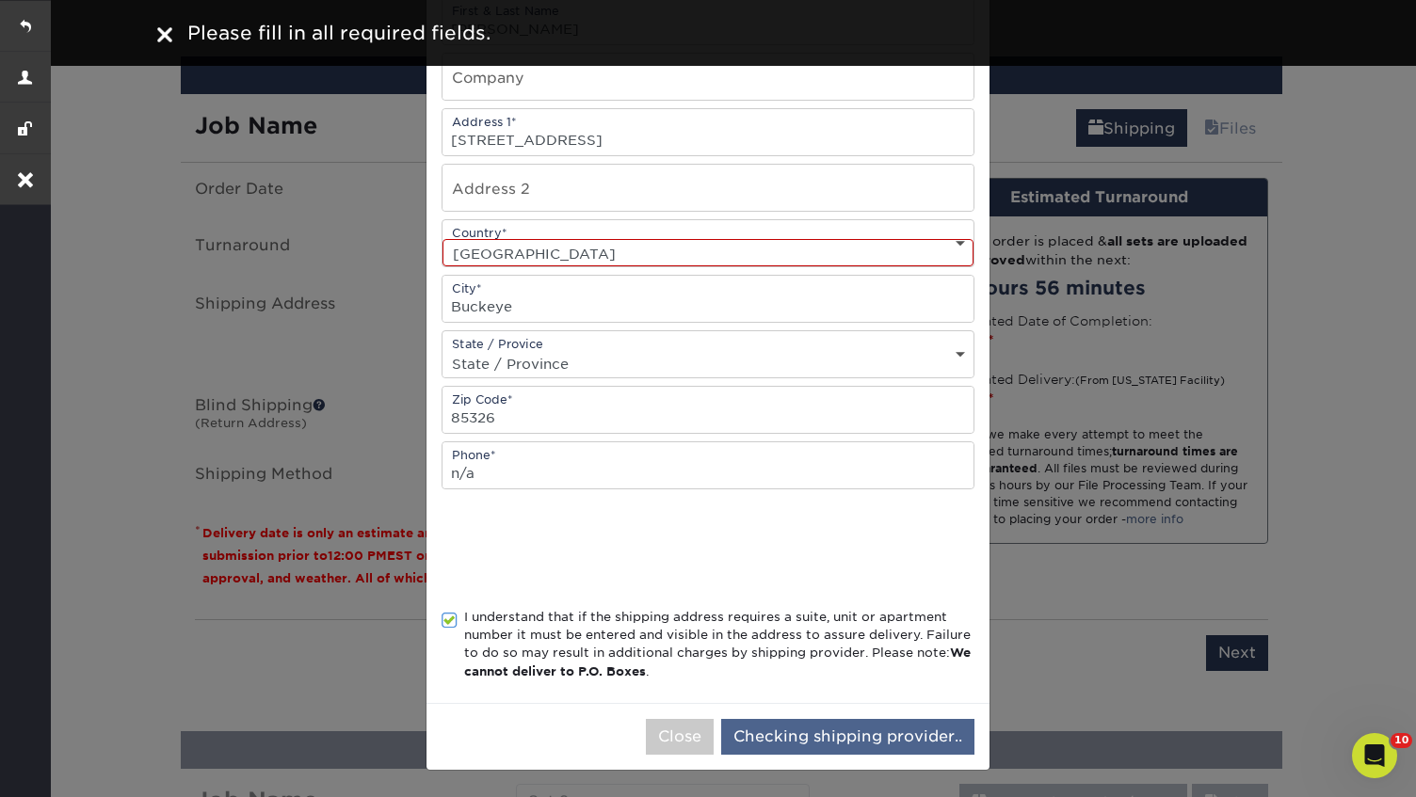
scroll to position [0, 0]
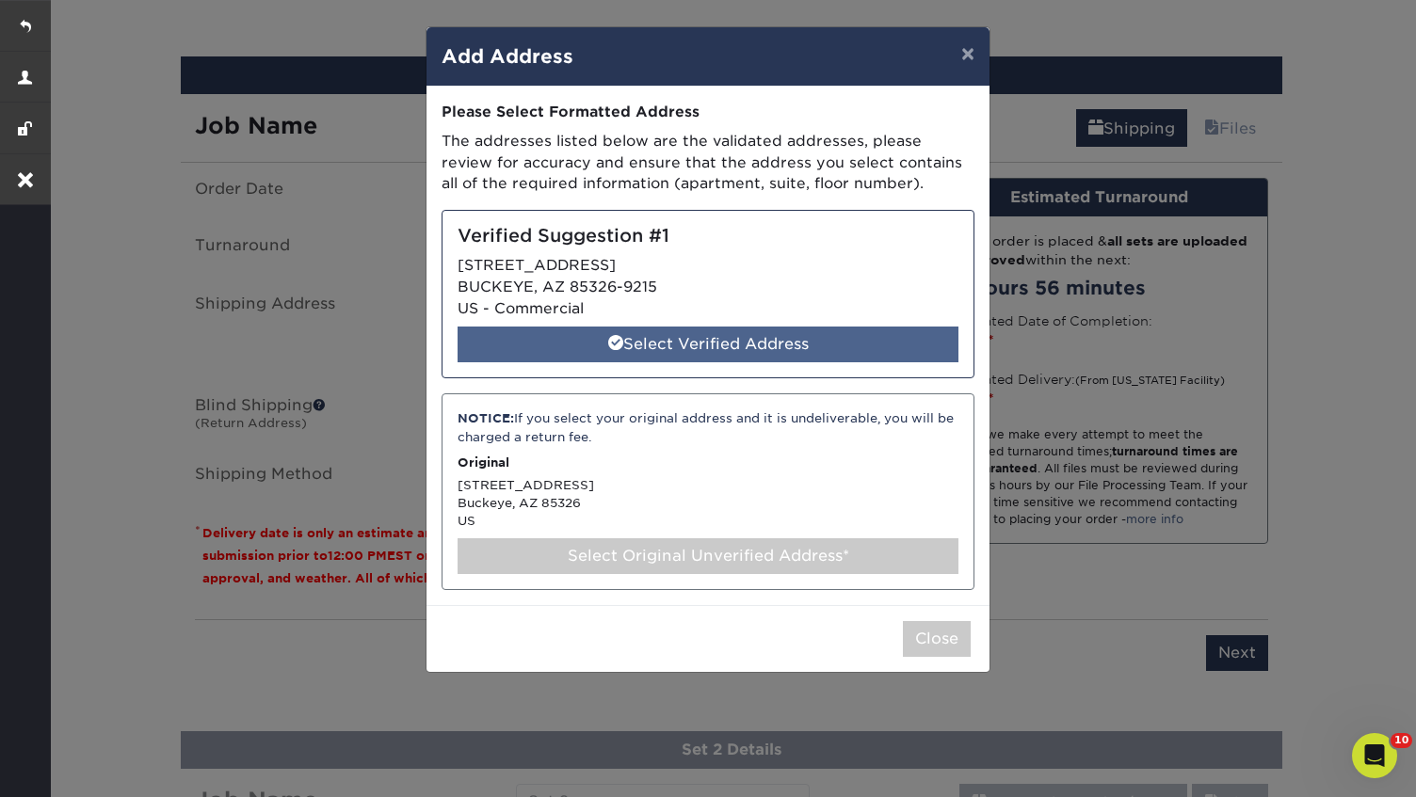
click at [716, 337] on div "Select Verified Address" at bounding box center [708, 345] width 501 height 36
select select "285048"
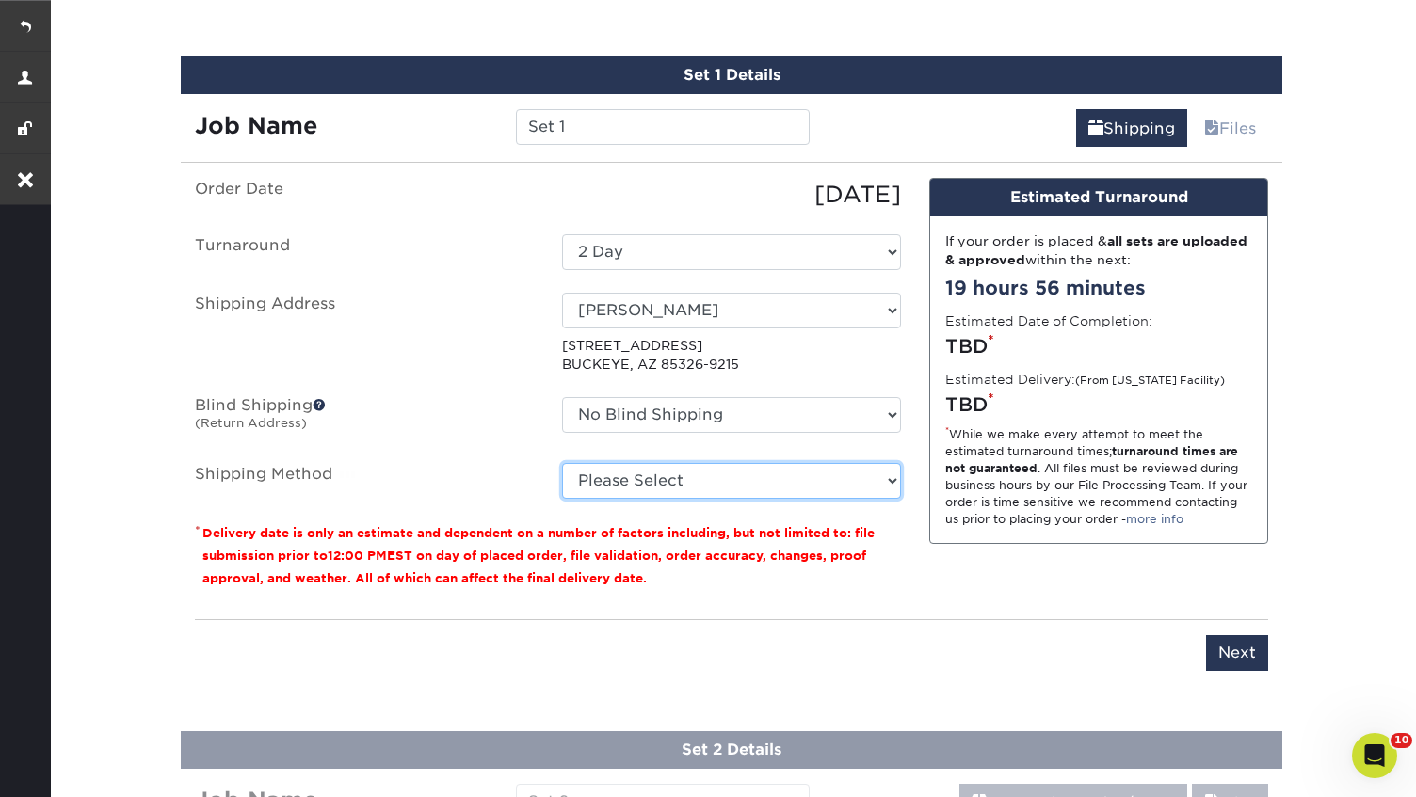
click at [680, 491] on select "Please Select Ground Shipping (+$14.96) 3 Day Shipping Service (+$15.36) 2 Day …" at bounding box center [731, 481] width 339 height 36
select select "03"
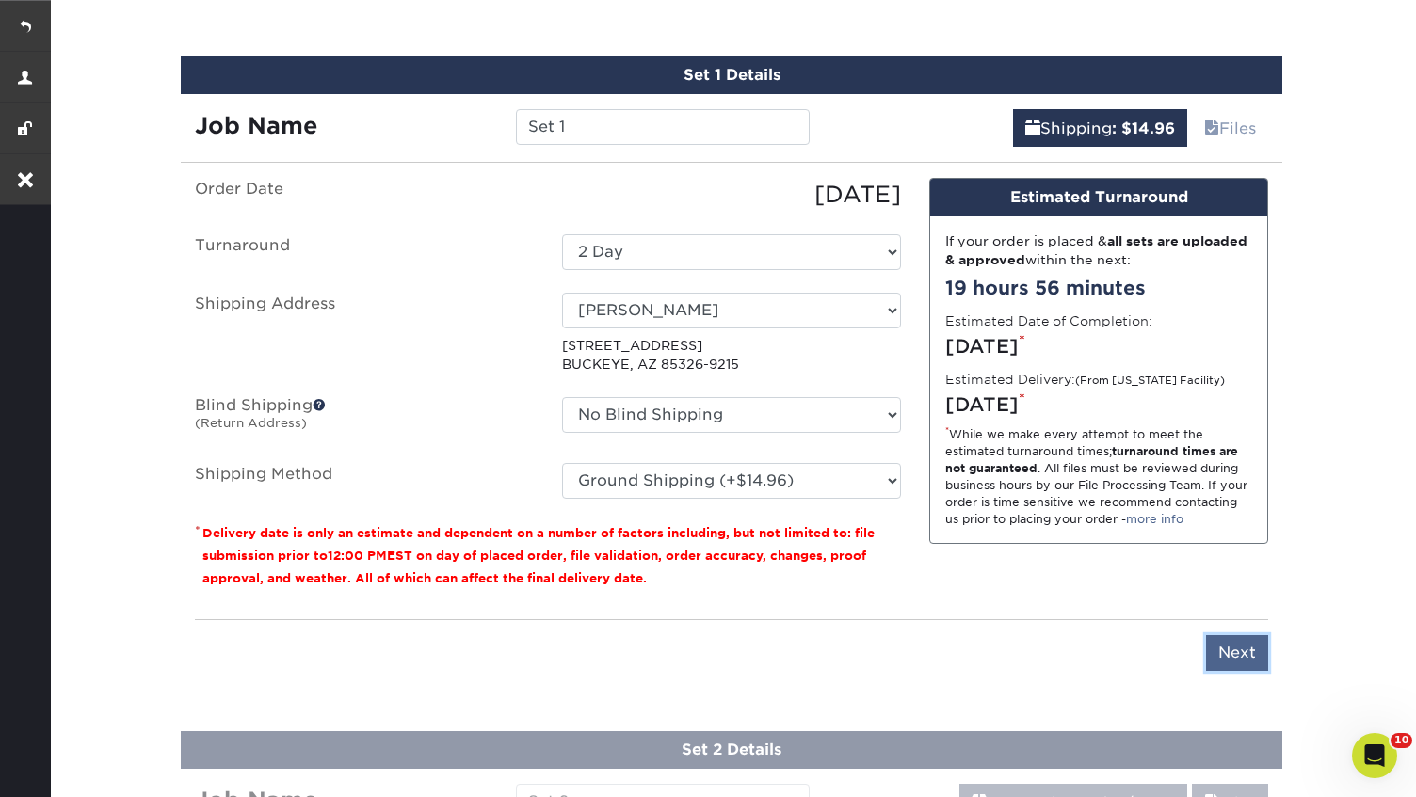
click at [1250, 659] on input "Next" at bounding box center [1237, 654] width 62 height 36
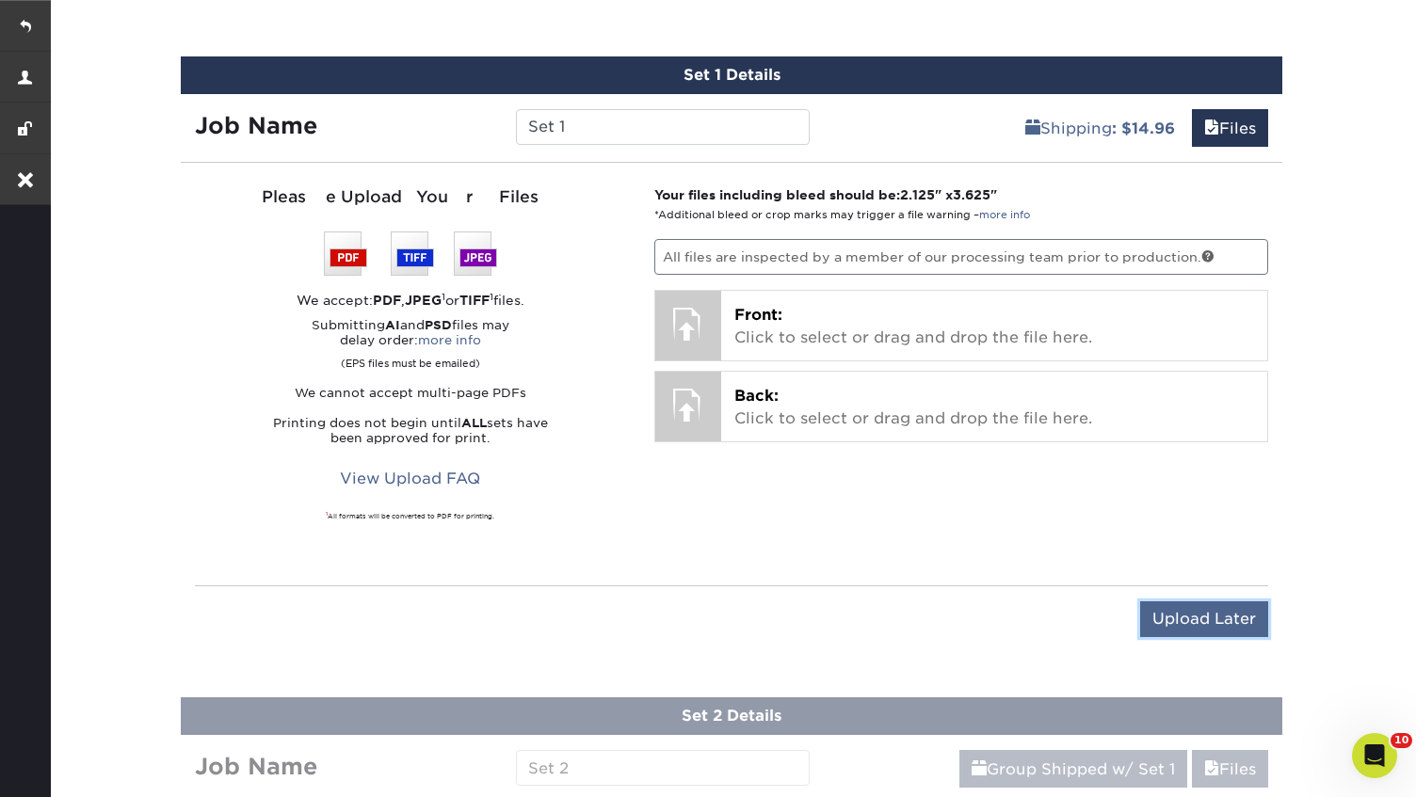
click at [1228, 621] on input "Upload Later" at bounding box center [1204, 620] width 128 height 36
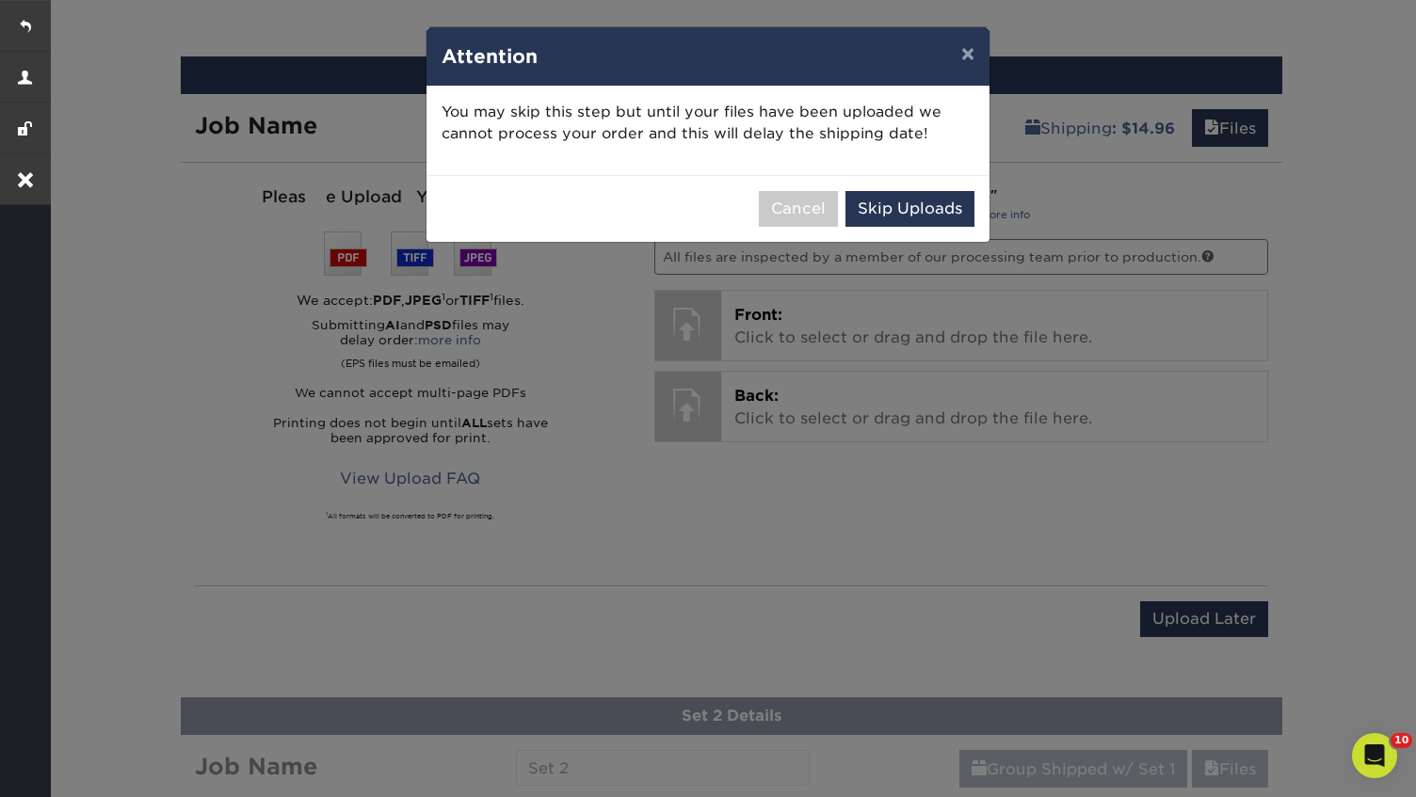
click at [925, 229] on div "Cancel Skip Uploads" at bounding box center [707, 208] width 563 height 67
click at [919, 214] on button "Skip Uploads" at bounding box center [909, 209] width 129 height 36
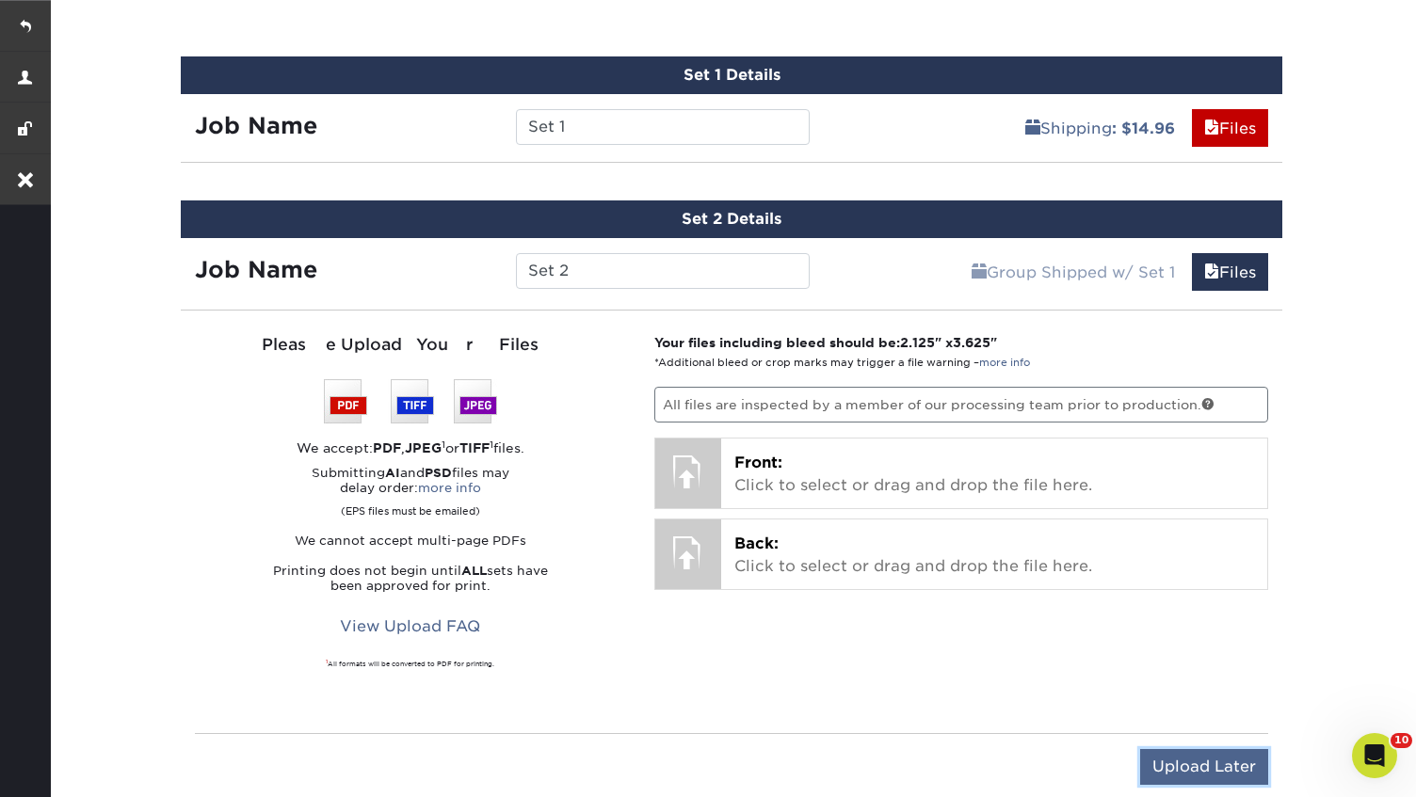
click at [1196, 778] on input "Upload Later" at bounding box center [1204, 767] width 128 height 36
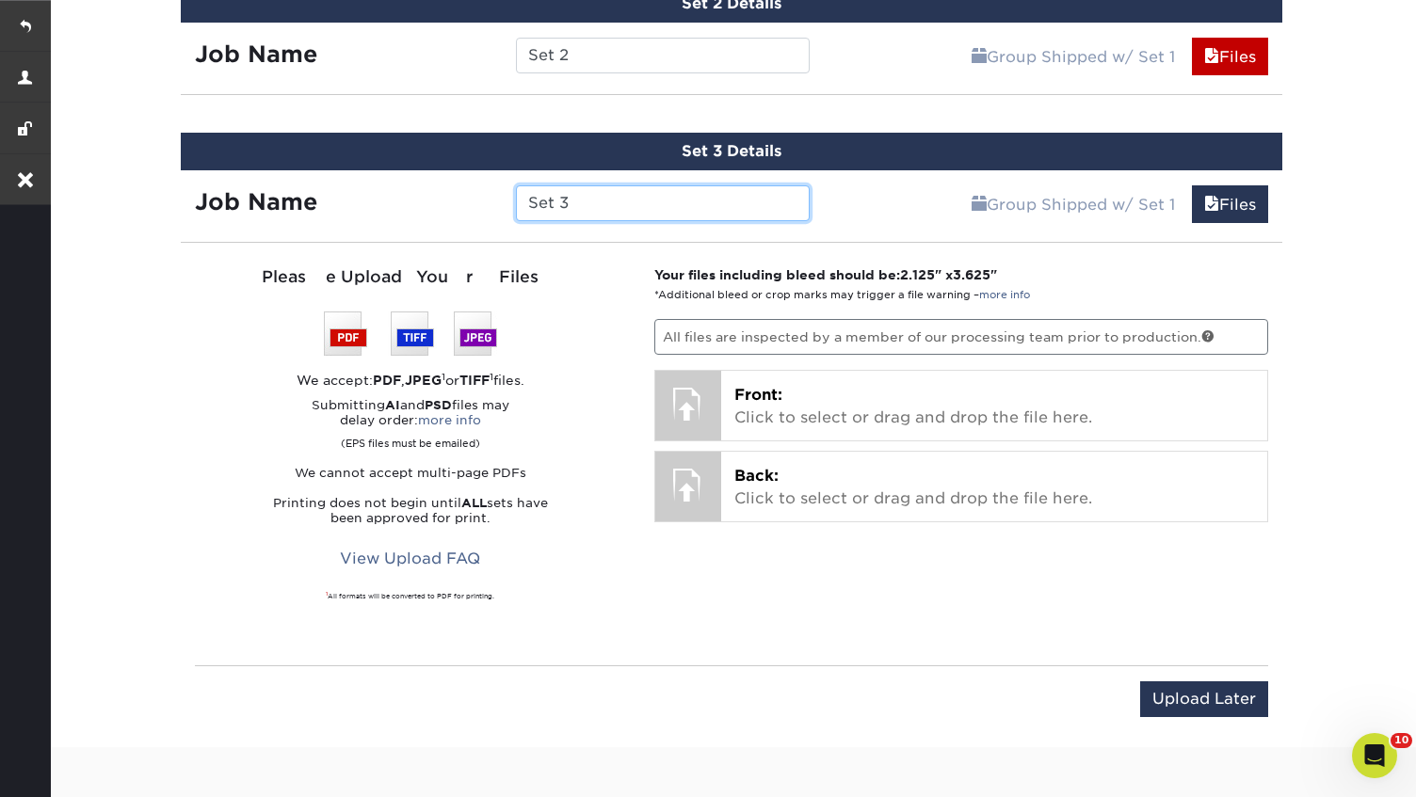
scroll to position [1312, 0]
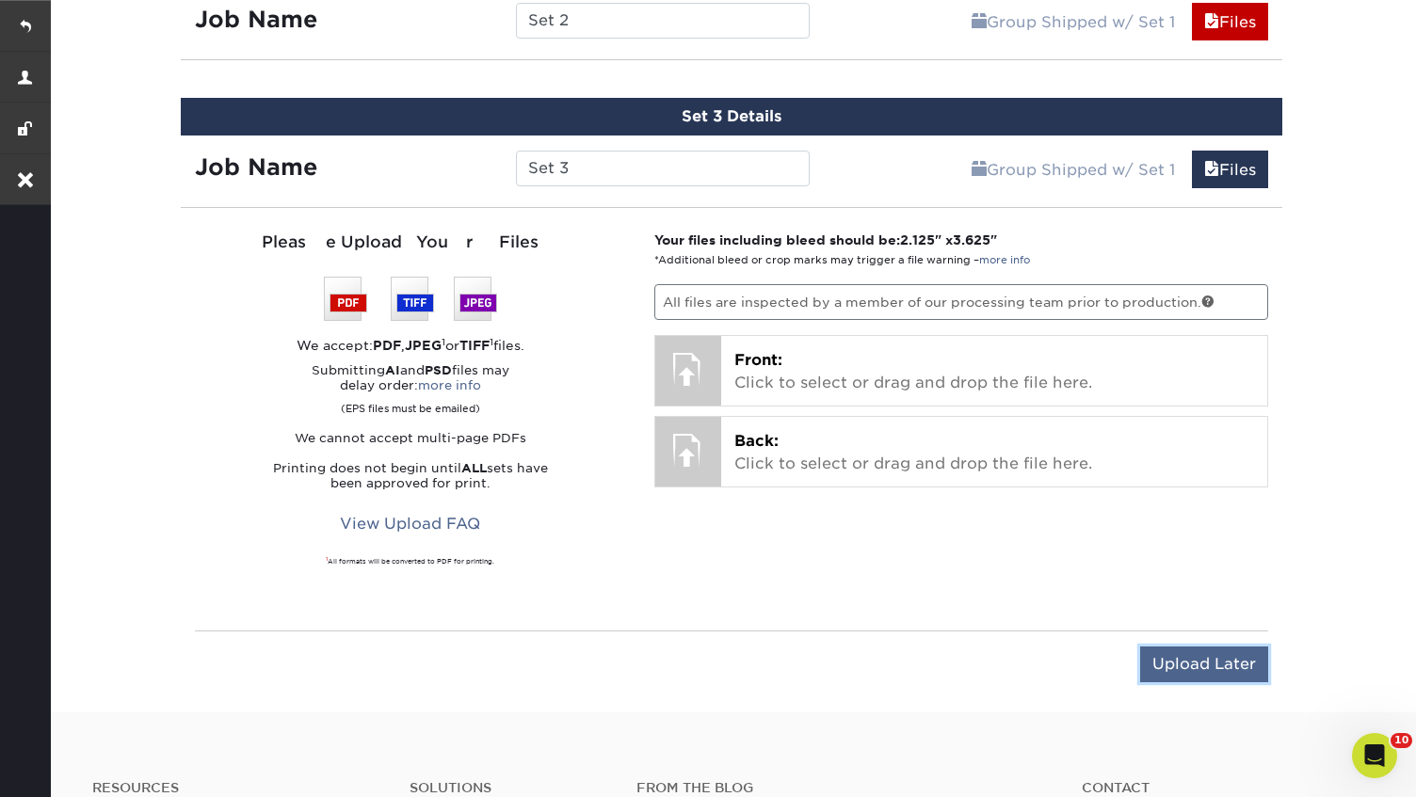
click at [1195, 647] on input "Upload Later" at bounding box center [1204, 665] width 128 height 36
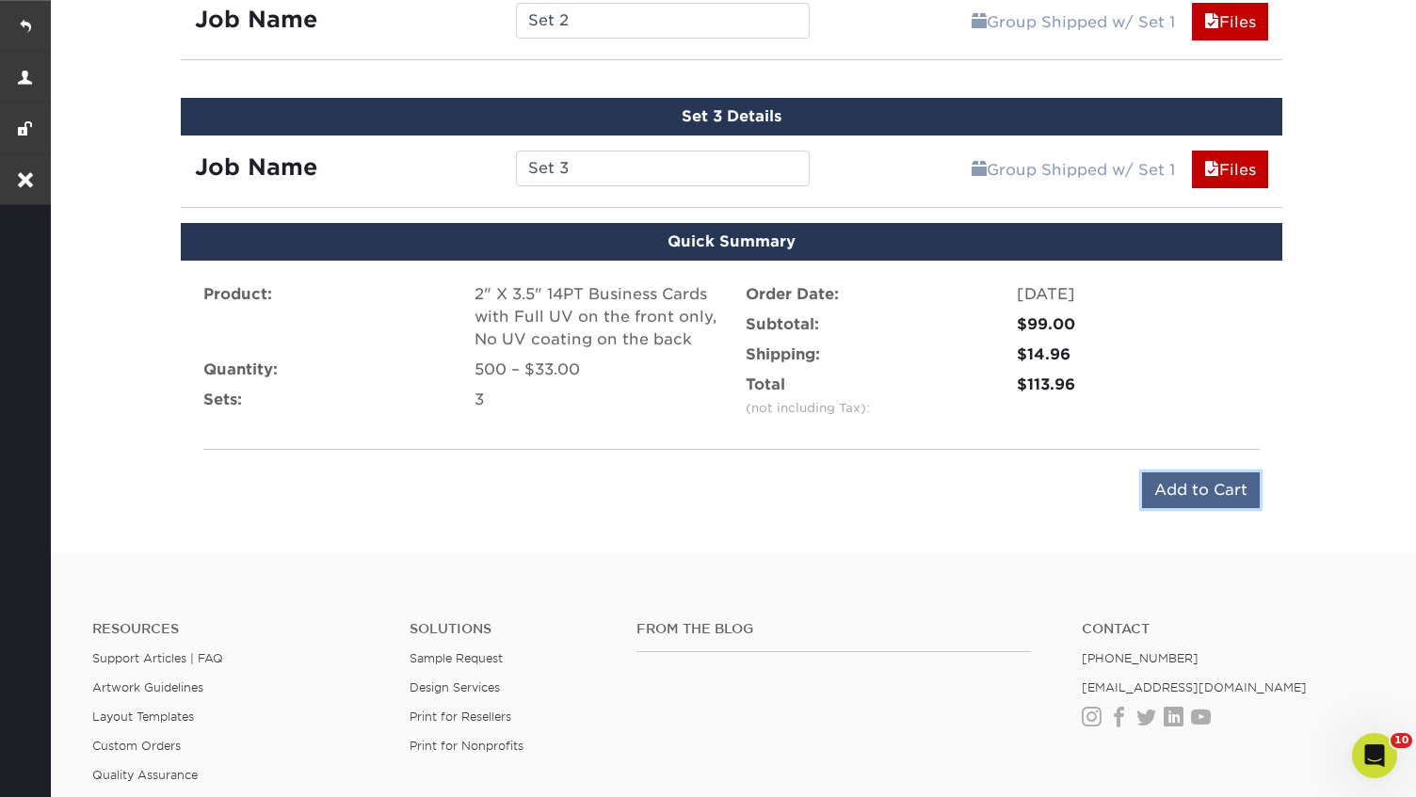
click at [1210, 473] on input "Add to Cart" at bounding box center [1201, 491] width 118 height 36
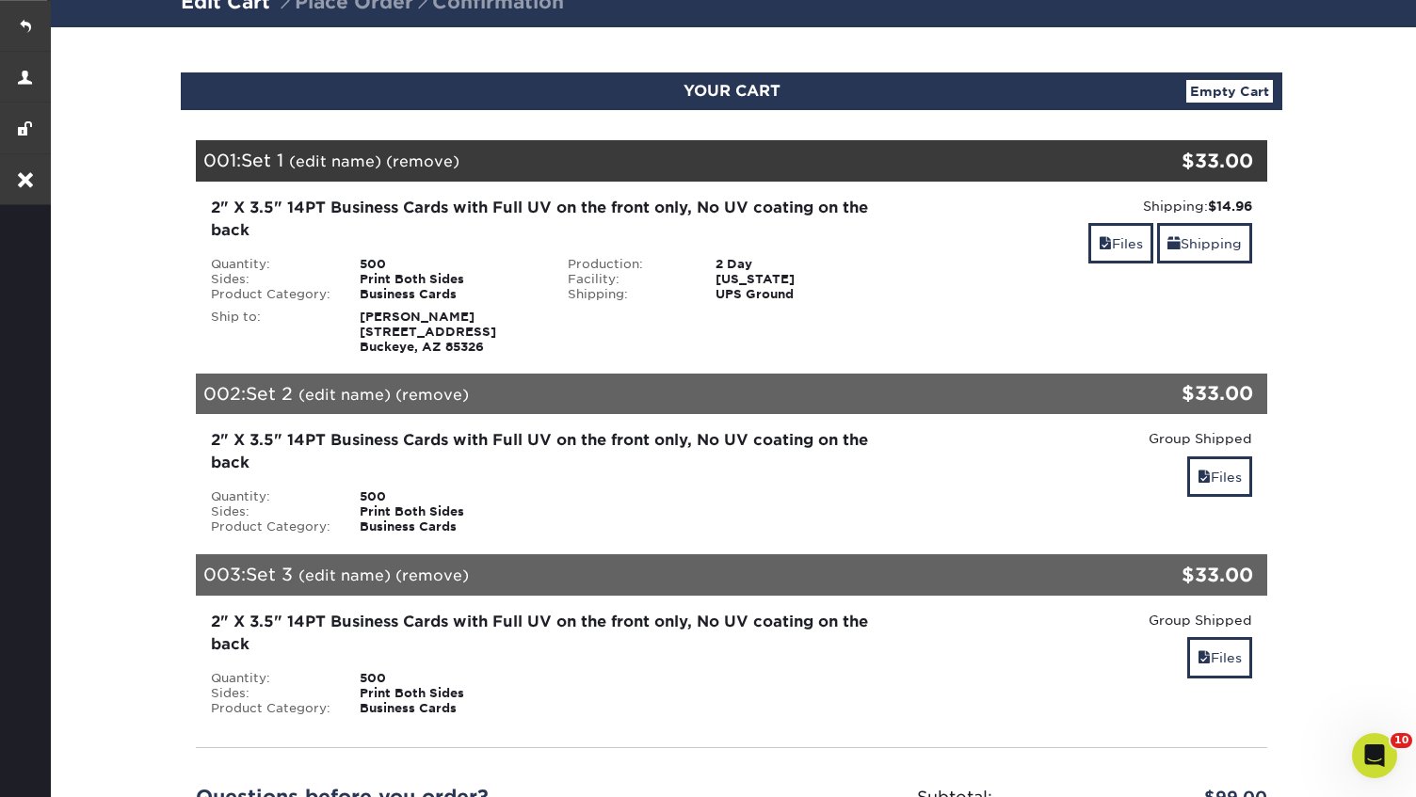
scroll to position [27, 0]
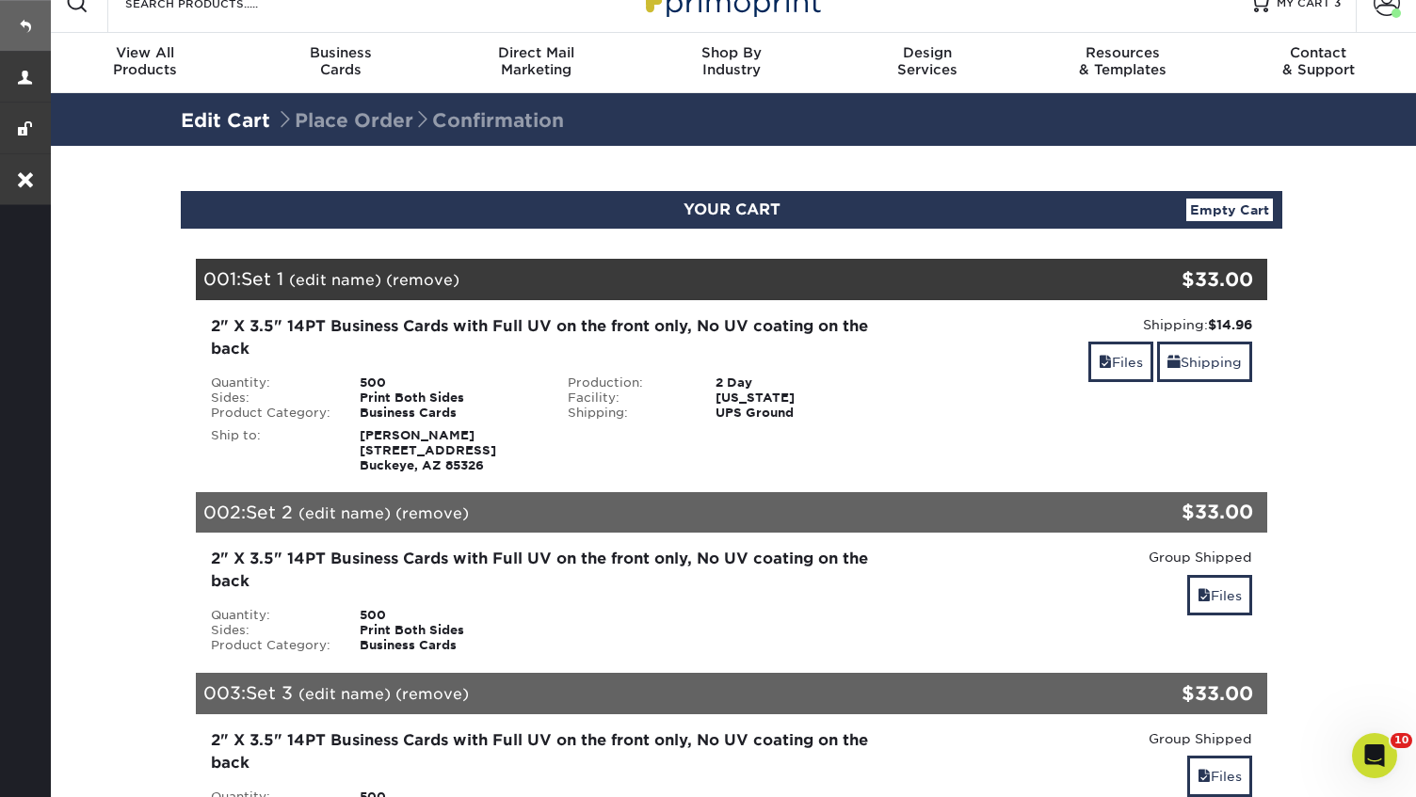
click at [31, 21] on link at bounding box center [25, 25] width 51 height 51
